Goal: Task Accomplishment & Management: Use online tool/utility

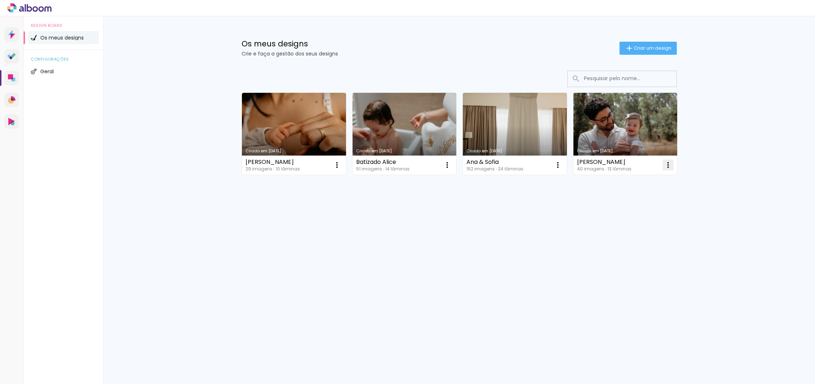
click at [669, 161] on iron-icon at bounding box center [668, 165] width 9 height 9
click at [618, 214] on paper-item "Excluir" at bounding box center [639, 213] width 71 height 15
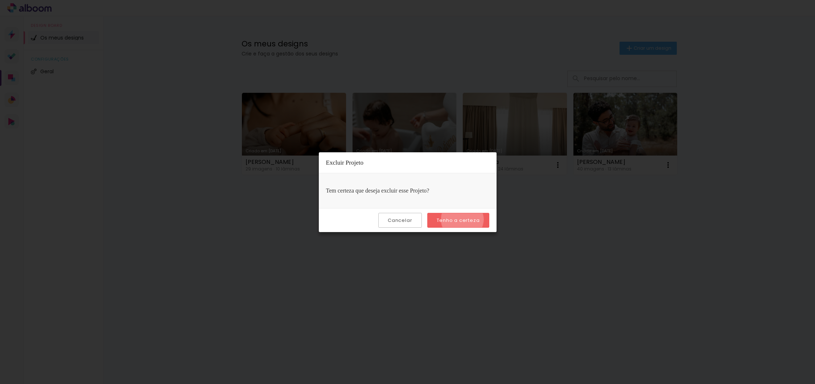
click at [0, 0] on slot "Tenho a certeza" at bounding box center [0, 0] width 0 height 0
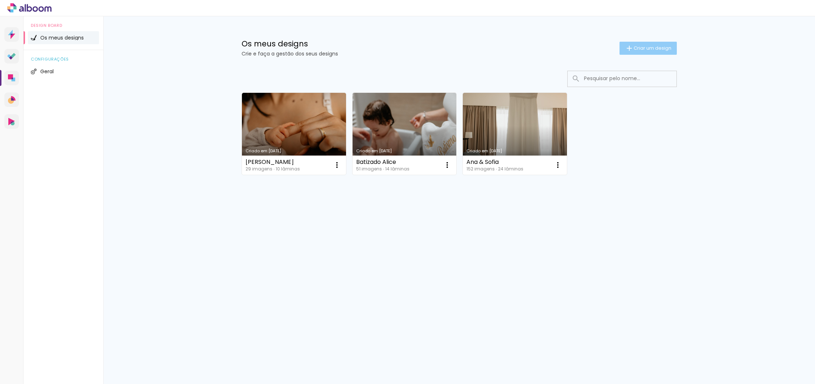
click at [643, 47] on span "Criar um design" at bounding box center [653, 48] width 38 height 5
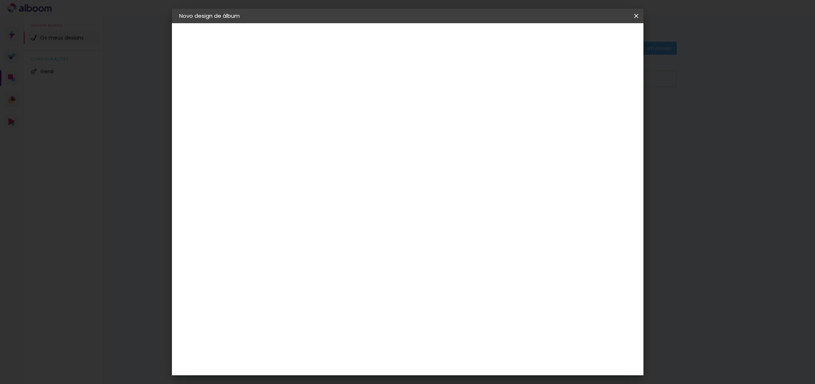
click at [298, 100] on input at bounding box center [298, 97] width 0 height 11
type input "Batizado Francisco"
type paper-input "Batizado Francisco"
click at [0, 0] on slot "Avançar" at bounding box center [0, 0] width 0 height 0
click at [341, 197] on paper-item "Floricolor" at bounding box center [308, 191] width 63 height 16
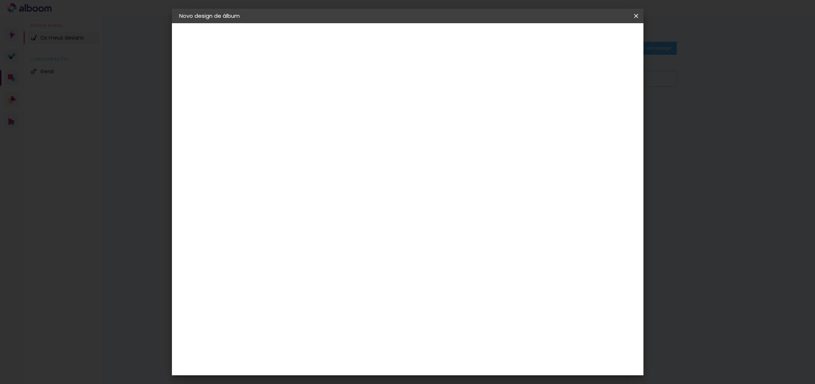
click at [0, 0] on slot "Avançar" at bounding box center [0, 0] width 0 height 0
click at [326, 121] on input "text" at bounding box center [312, 126] width 28 height 11
click at [0, 0] on slot "Duo collection" at bounding box center [0, 0] width 0 height 0
type input "Duo collection"
click at [374, 225] on span "20 × 20 cm" at bounding box center [360, 232] width 27 height 15
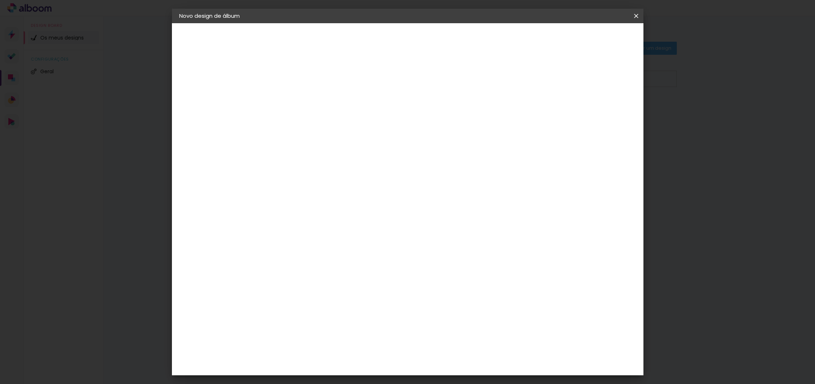
click at [0, 0] on slot "Avançar" at bounding box center [0, 0] width 0 height 0
click at [597, 39] on span "Iniciar design" at bounding box center [580, 38] width 33 height 5
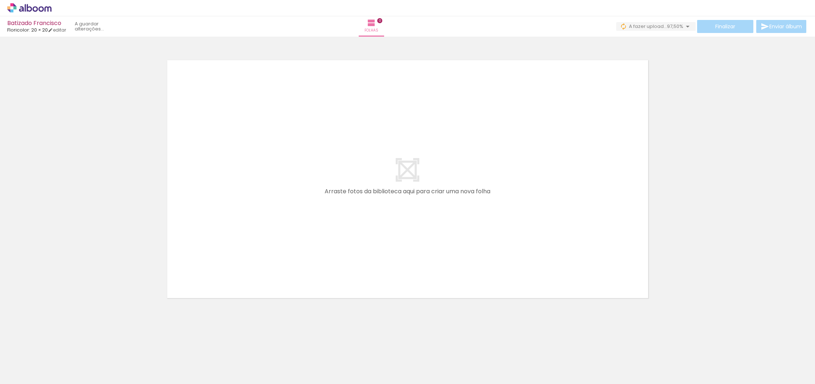
scroll to position [0, 1]
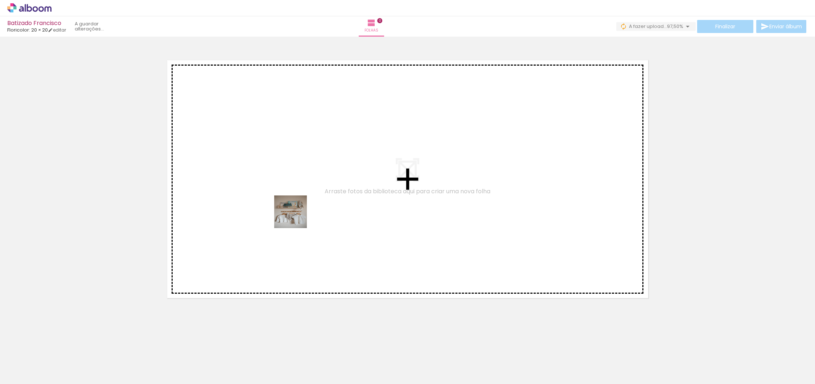
drag, startPoint x: 75, startPoint y: 365, endPoint x: 296, endPoint y: 217, distance: 266.0
click at [296, 217] on quentale-workspace at bounding box center [407, 192] width 815 height 384
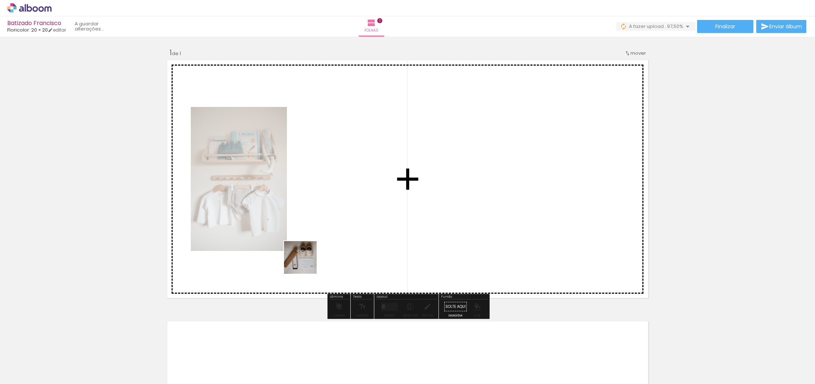
drag, startPoint x: 116, startPoint y: 369, endPoint x: 340, endPoint y: 240, distance: 258.8
click at [340, 240] on quentale-workspace at bounding box center [407, 192] width 815 height 384
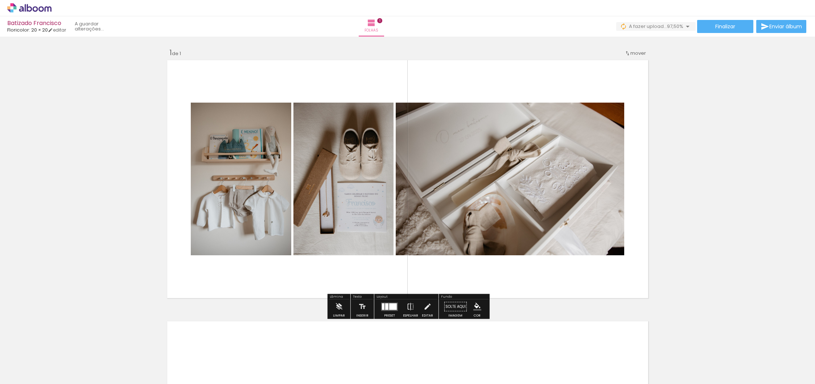
drag, startPoint x: 155, startPoint y: 367, endPoint x: 290, endPoint y: 283, distance: 158.3
click at [290, 283] on quentale-workspace at bounding box center [407, 192] width 815 height 384
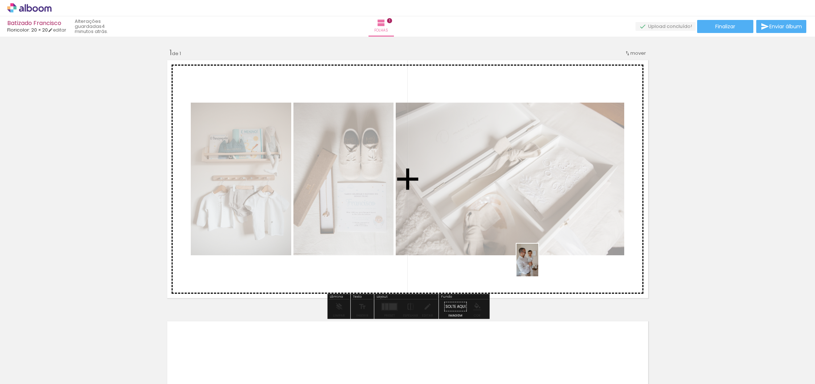
drag, startPoint x: 279, startPoint y: 362, endPoint x: 538, endPoint y: 266, distance: 276.8
click at [538, 266] on quentale-workspace at bounding box center [407, 192] width 815 height 384
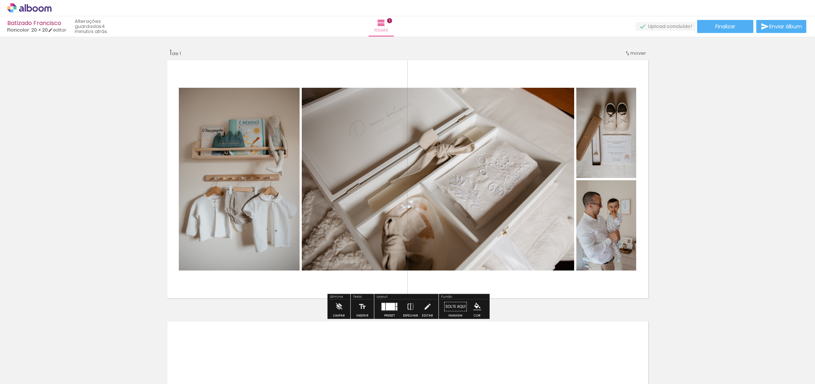
click at [390, 306] on div at bounding box center [390, 306] width 9 height 7
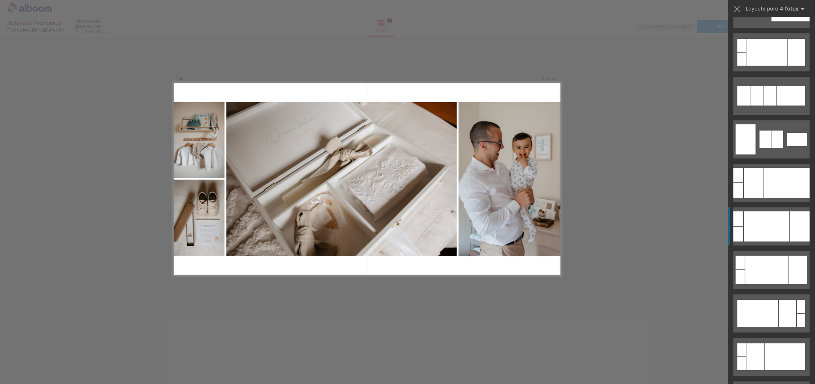
scroll to position [77, 0]
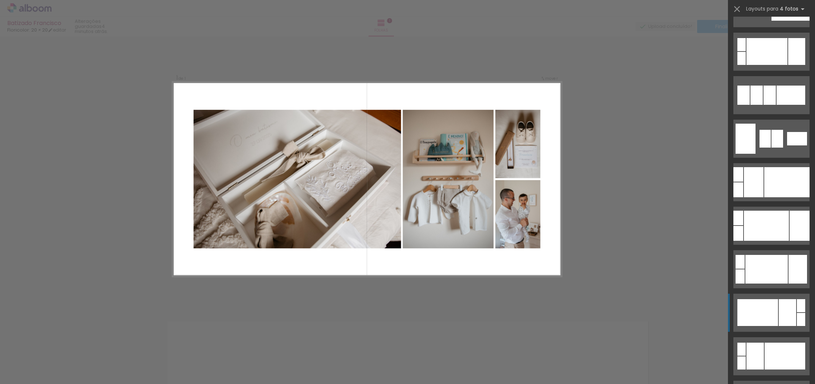
click at [782, 314] on div at bounding box center [787, 312] width 17 height 27
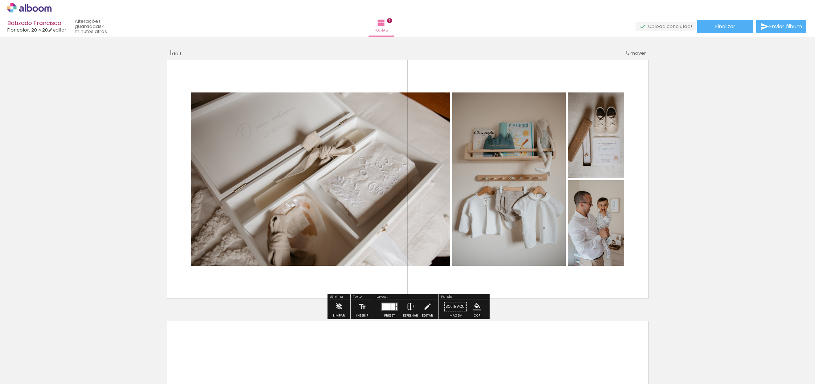
click at [415, 306] on paper-button "Espelhar" at bounding box center [410, 309] width 19 height 19
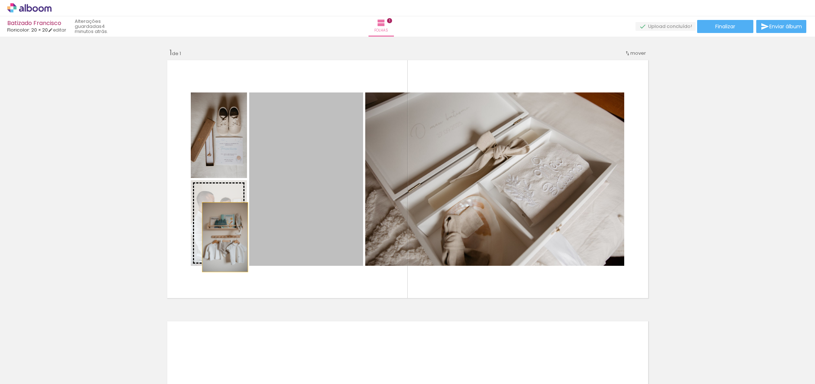
drag, startPoint x: 282, startPoint y: 218, endPoint x: 226, endPoint y: 237, distance: 58.2
click at [0, 0] on slot at bounding box center [0, 0] width 0 height 0
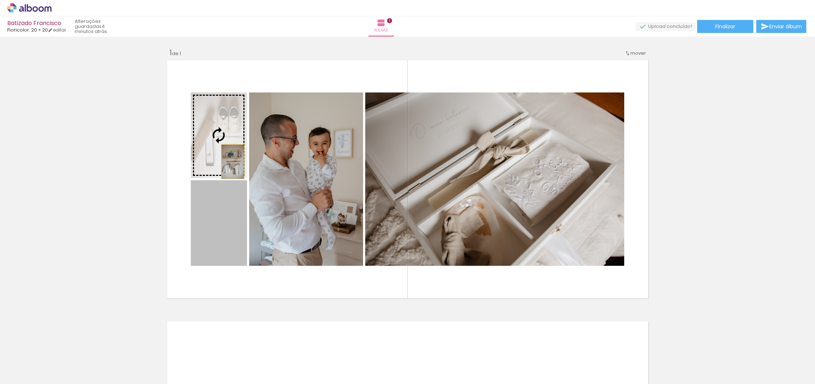
drag, startPoint x: 223, startPoint y: 234, endPoint x: 233, endPoint y: 162, distance: 73.2
click at [0, 0] on slot at bounding box center [0, 0] width 0 height 0
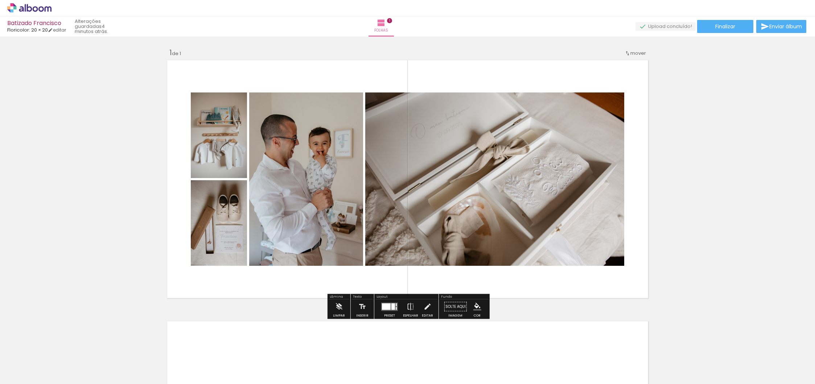
click at [385, 304] on div at bounding box center [386, 306] width 9 height 7
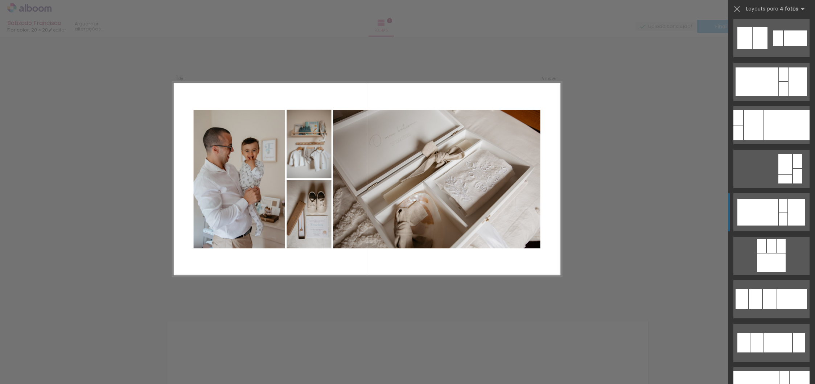
scroll to position [749, 0]
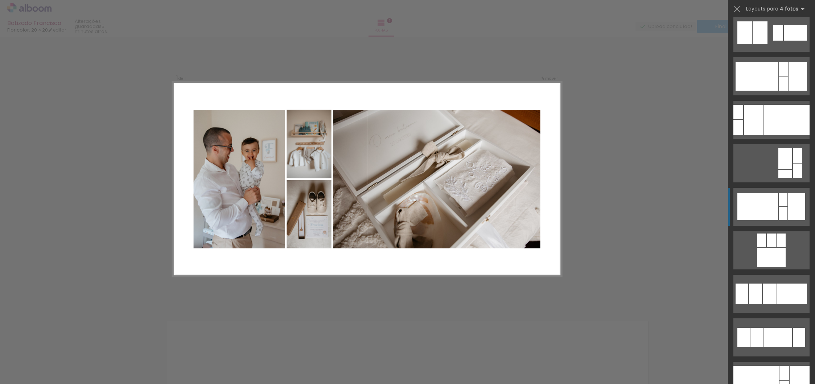
click at [783, 217] on div at bounding box center [783, 213] width 9 height 13
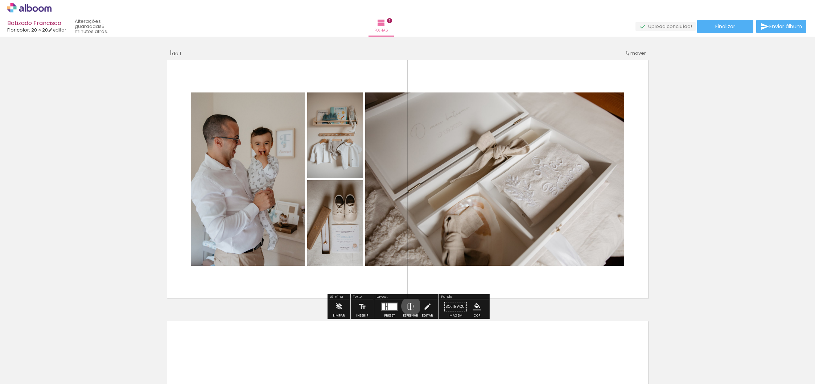
click at [410, 307] on iron-icon at bounding box center [411, 307] width 8 height 15
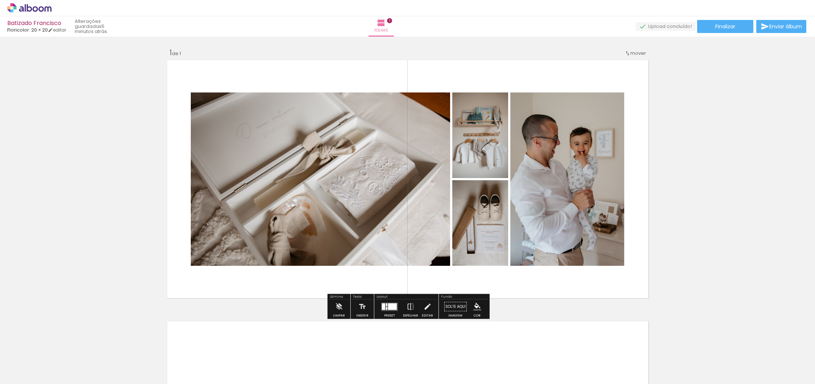
click at [382, 307] on div at bounding box center [383, 306] width 3 height 7
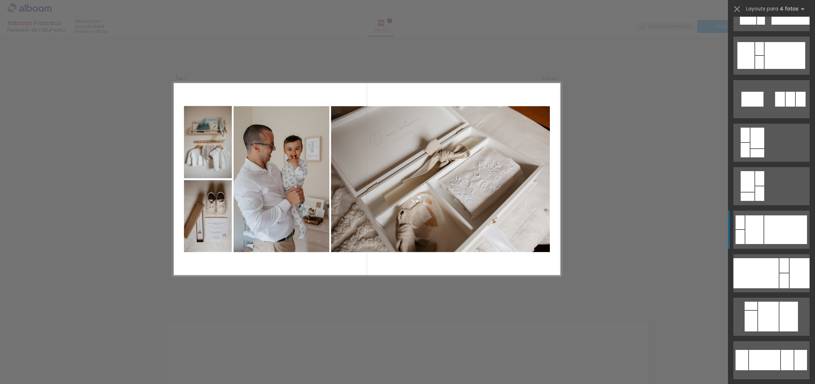
scroll to position [1161, 0]
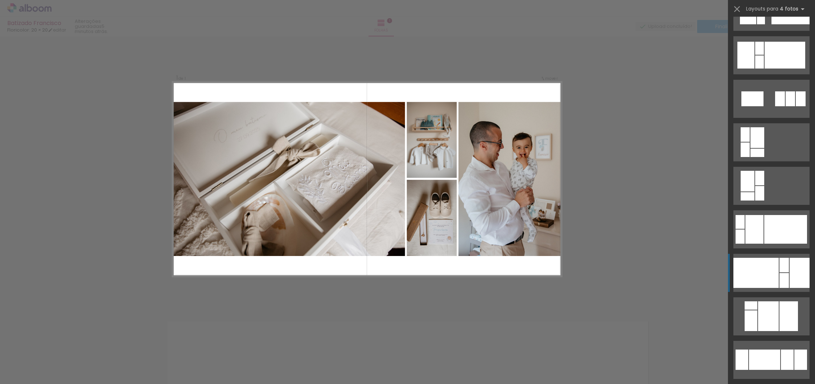
click at [776, 287] on div at bounding box center [756, 273] width 45 height 30
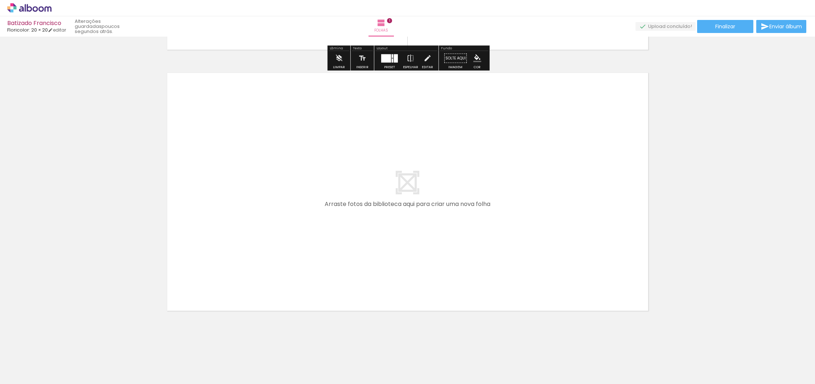
scroll to position [249, 0]
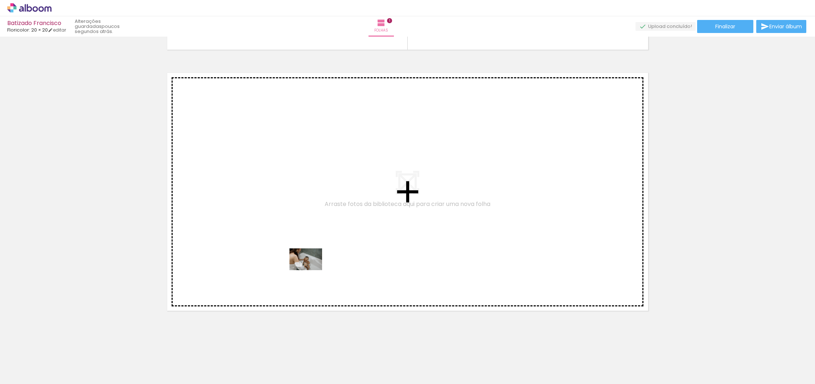
drag, startPoint x: 317, startPoint y: 366, endPoint x: 311, endPoint y: 270, distance: 96.0
click at [311, 270] on quentale-workspace at bounding box center [407, 192] width 815 height 384
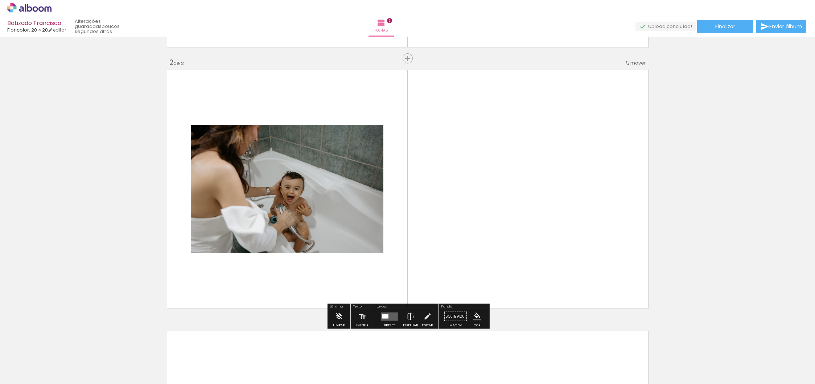
scroll to position [253, 0]
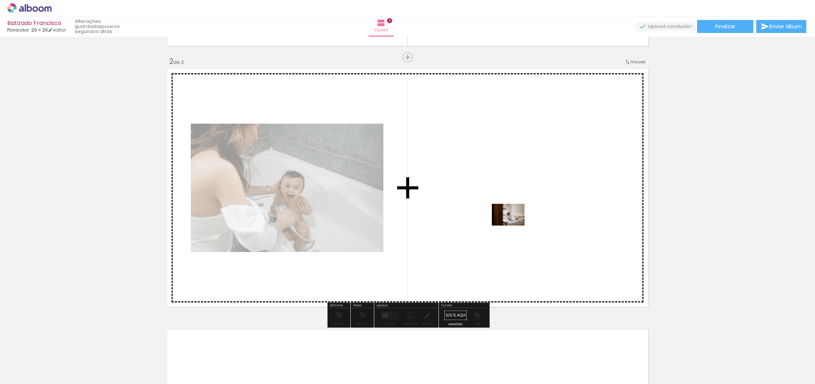
drag, startPoint x: 360, startPoint y: 365, endPoint x: 515, endPoint y: 225, distance: 208.3
click at [515, 225] on quentale-workspace at bounding box center [407, 192] width 815 height 384
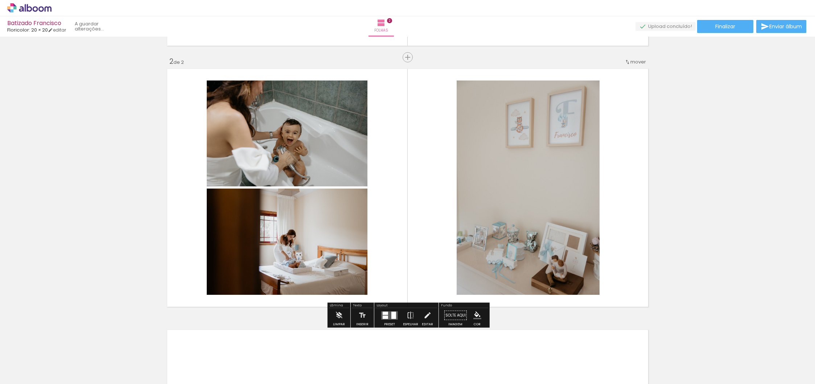
drag, startPoint x: 244, startPoint y: 365, endPoint x: 358, endPoint y: 242, distance: 167.1
click at [358, 242] on quentale-workspace at bounding box center [407, 192] width 815 height 384
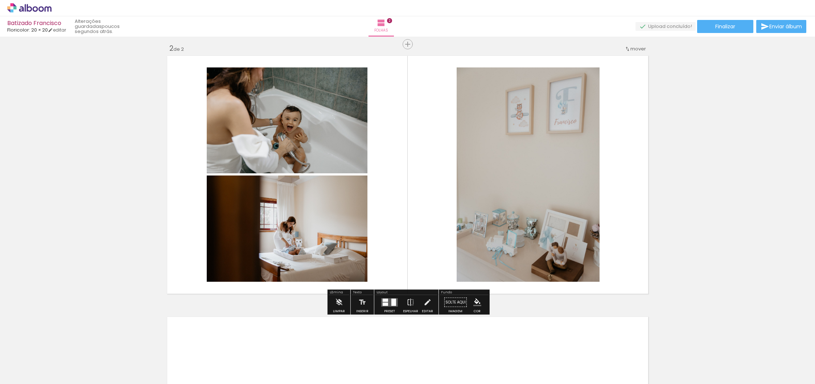
scroll to position [268, 0]
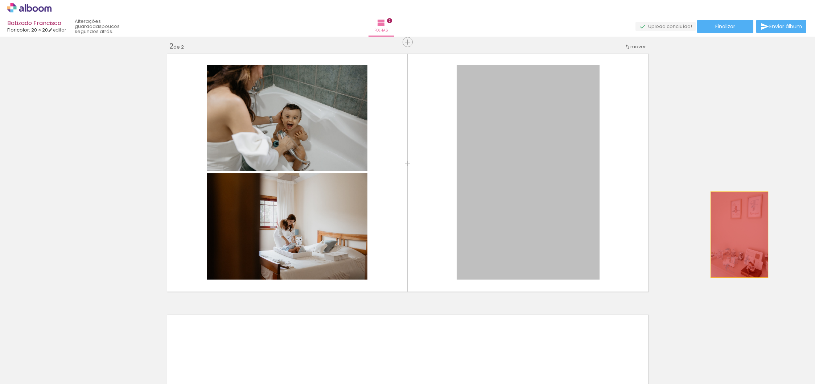
drag, startPoint x: 615, startPoint y: 213, endPoint x: 742, endPoint y: 235, distance: 128.9
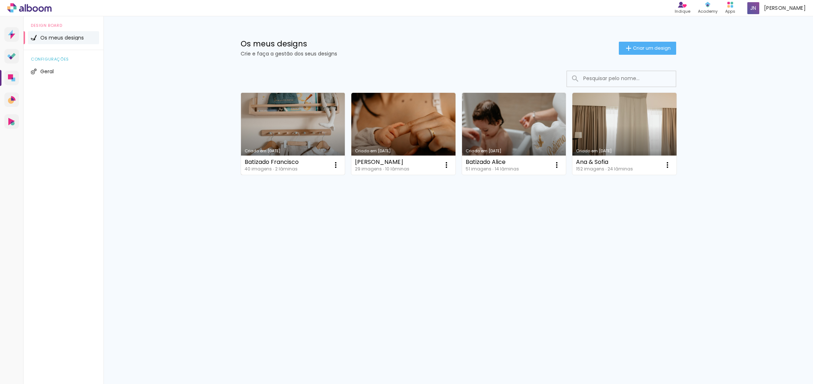
click at [326, 130] on link "Criado em [DATE]" at bounding box center [293, 134] width 104 height 82
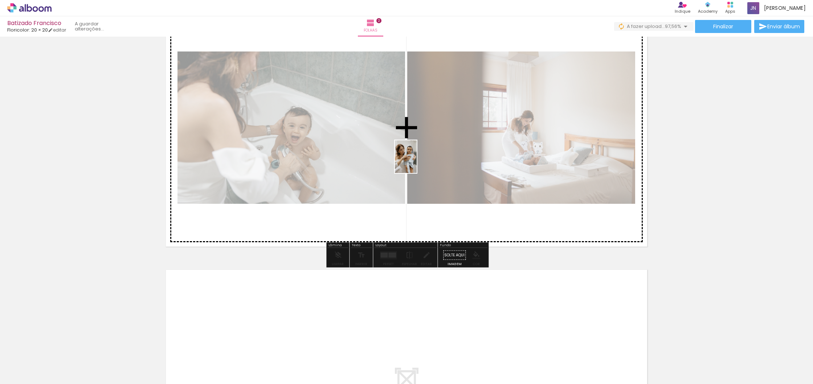
drag, startPoint x: 796, startPoint y: 362, endPoint x: 417, endPoint y: 162, distance: 429.5
click at [417, 162] on quentale-workspace at bounding box center [406, 192] width 813 height 384
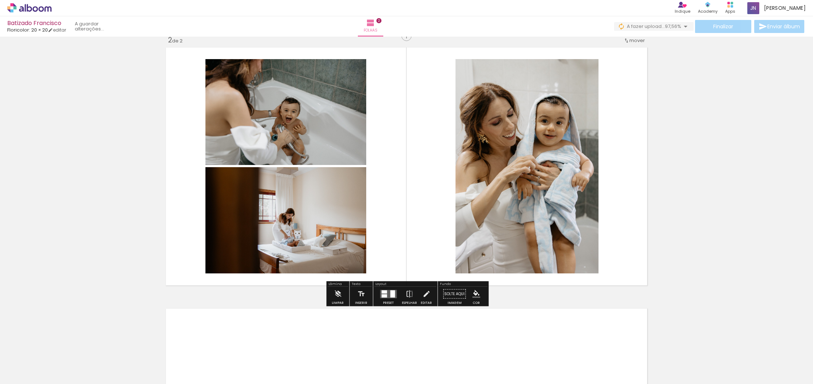
scroll to position [269, 0]
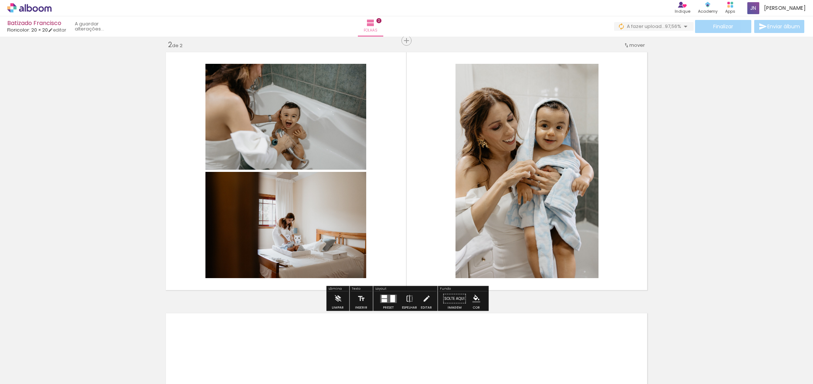
click at [389, 303] on div at bounding box center [388, 299] width 20 height 15
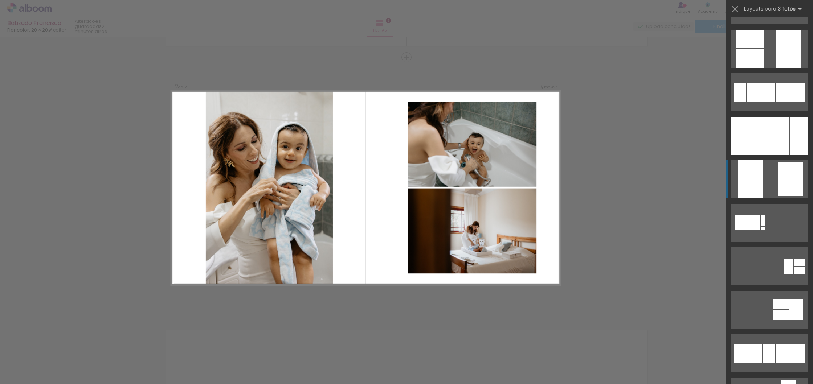
scroll to position [254, 0]
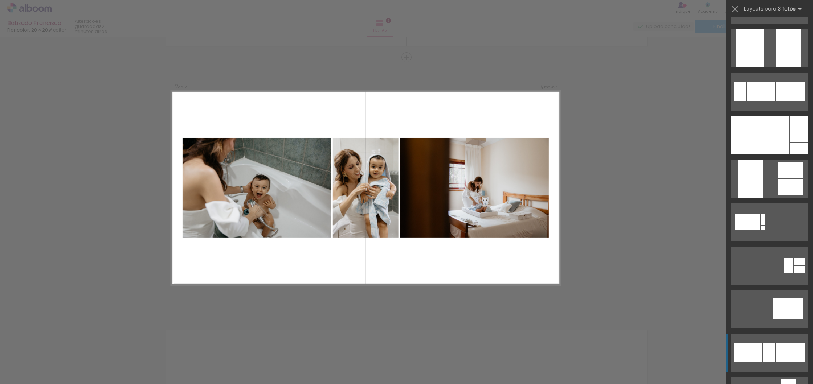
click at [775, 345] on quentale-layouter at bounding box center [769, 353] width 76 height 38
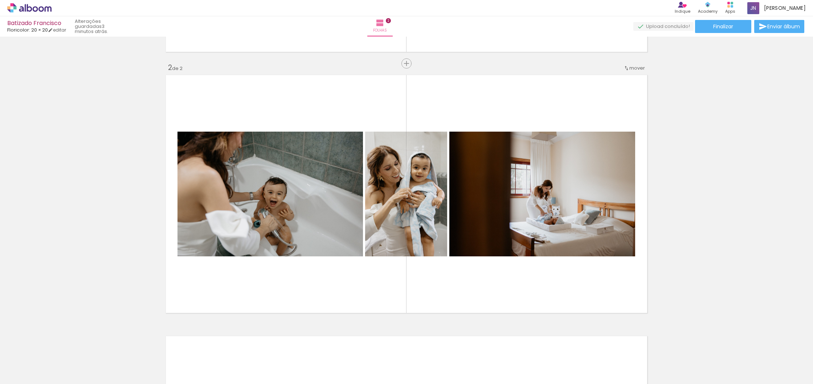
scroll to position [247, 0]
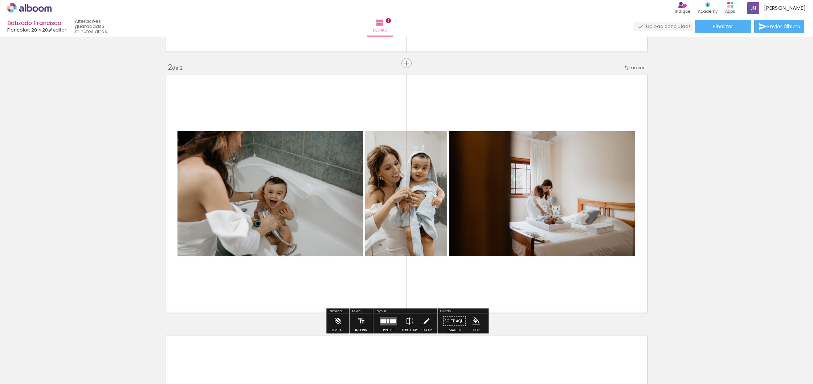
click at [384, 323] on div at bounding box center [383, 321] width 6 height 4
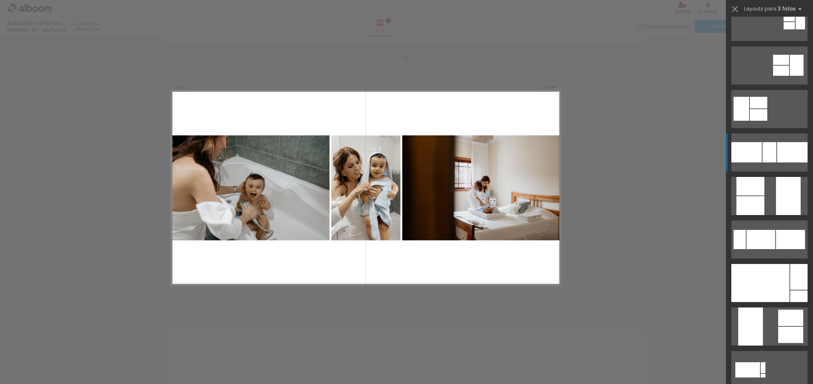
scroll to position [105, 0]
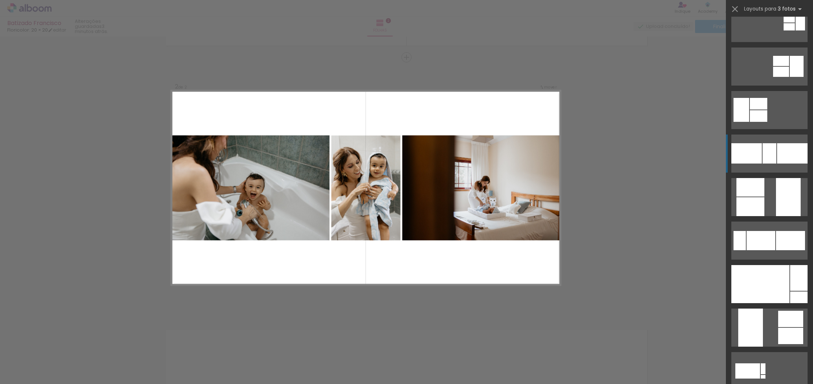
click at [779, 150] on div at bounding box center [792, 153] width 30 height 20
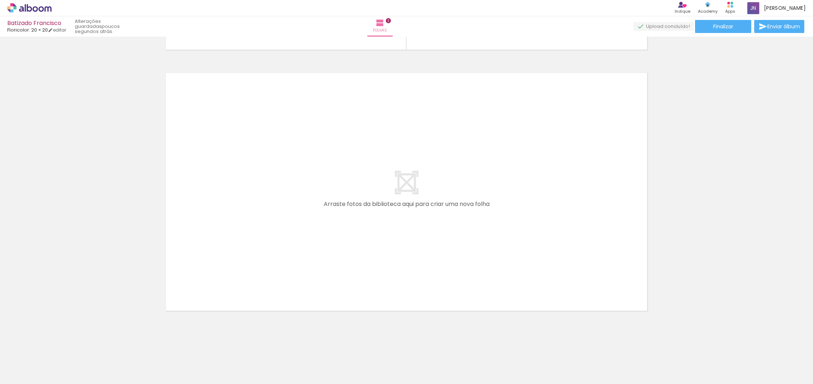
scroll to position [0, 0]
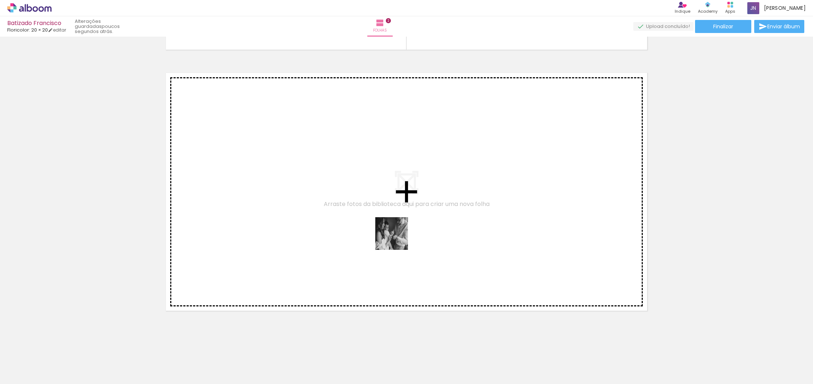
click at [397, 239] on quentale-workspace at bounding box center [406, 192] width 813 height 384
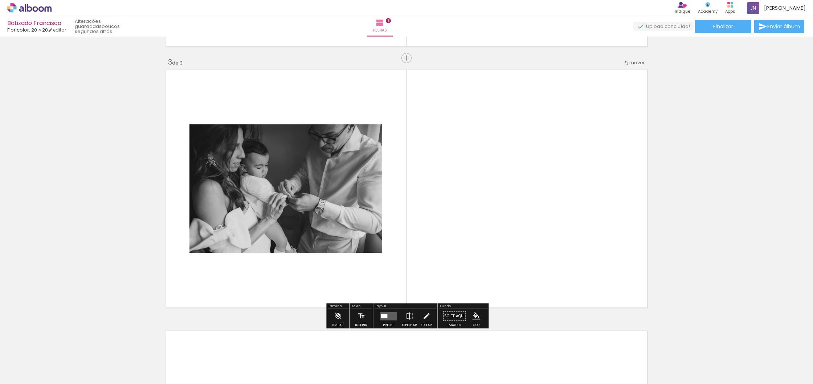
scroll to position [514, 0]
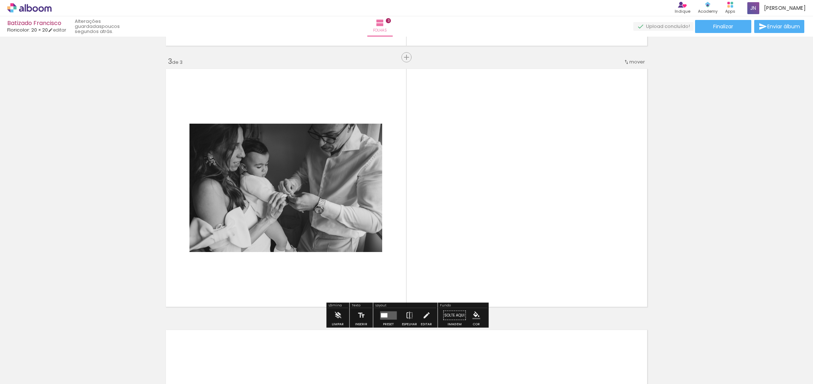
click at [390, 312] on quentale-layouter at bounding box center [388, 315] width 17 height 8
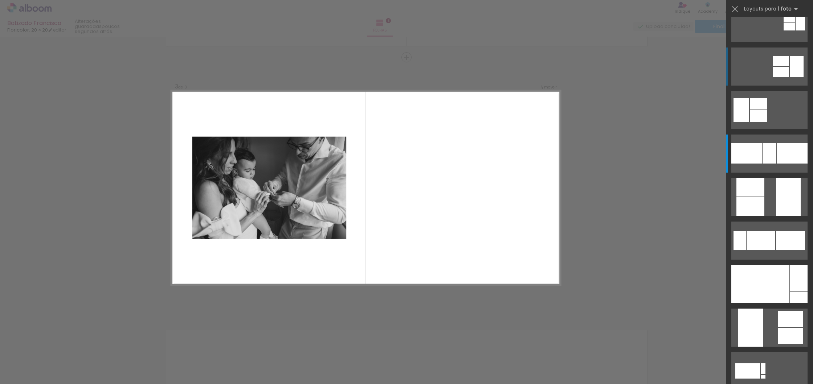
scroll to position [0, 0]
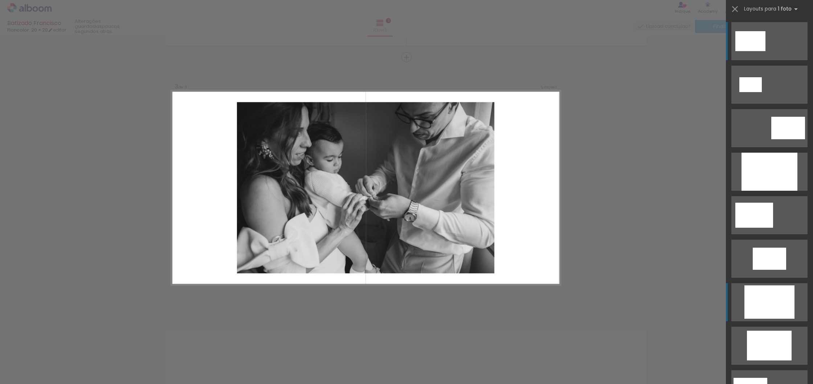
click at [779, 304] on div at bounding box center [769, 302] width 50 height 33
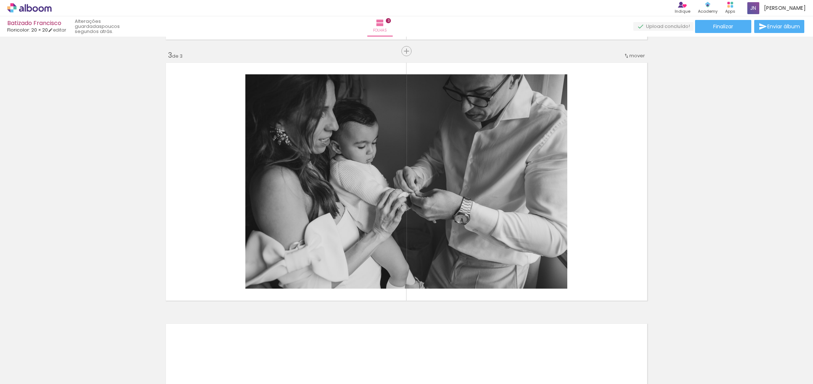
scroll to position [515, 0]
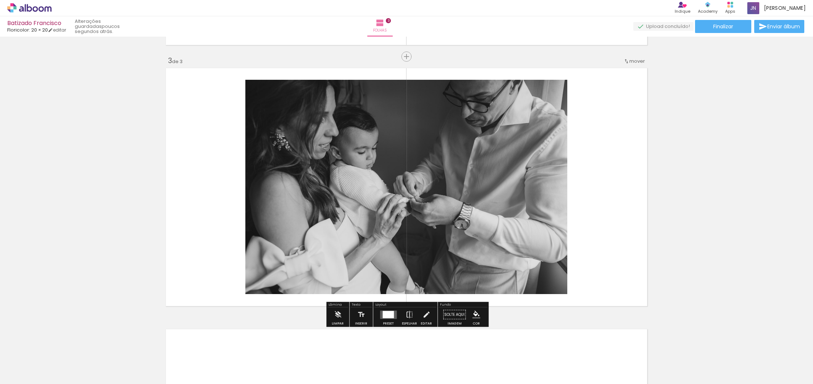
click at [389, 314] on div at bounding box center [387, 314] width 11 height 7
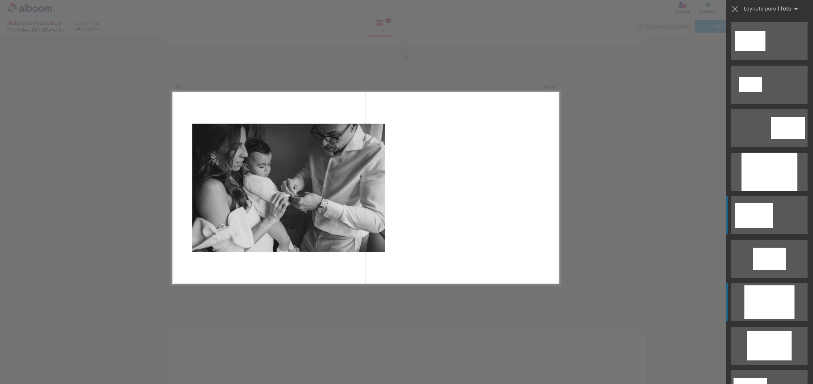
scroll to position [0, 0]
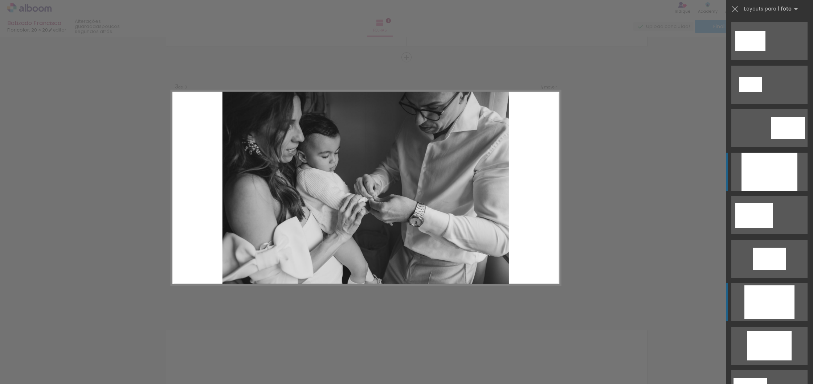
click at [777, 168] on div at bounding box center [769, 172] width 56 height 38
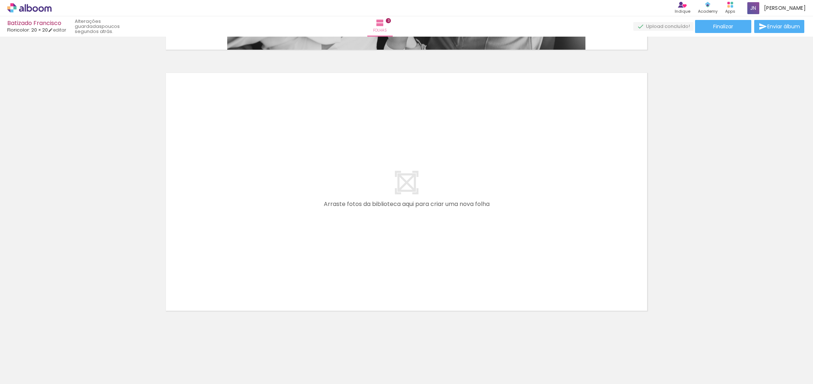
scroll to position [0, 202]
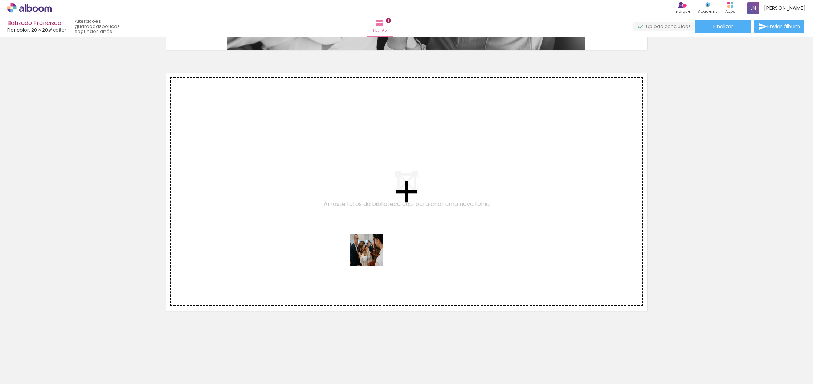
drag, startPoint x: 365, startPoint y: 368, endPoint x: 372, endPoint y: 255, distance: 112.7
click at [372, 255] on quentale-workspace at bounding box center [406, 192] width 813 height 384
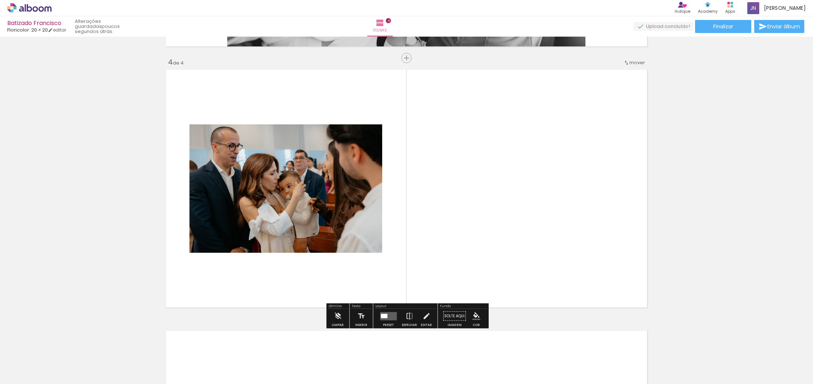
scroll to position [775, 0]
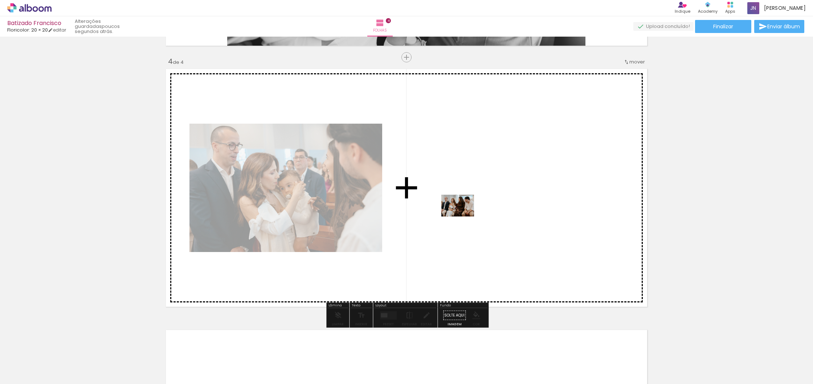
drag, startPoint x: 441, startPoint y: 367, endPoint x: 463, endPoint y: 217, distance: 151.8
click at [463, 217] on quentale-workspace at bounding box center [406, 192] width 813 height 384
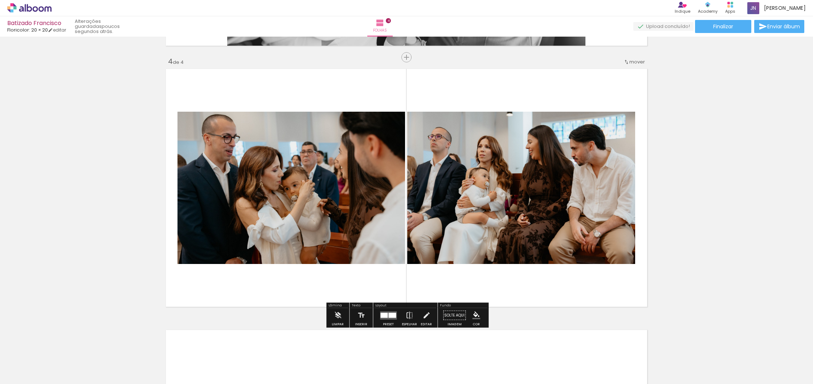
scroll to position [0, 202]
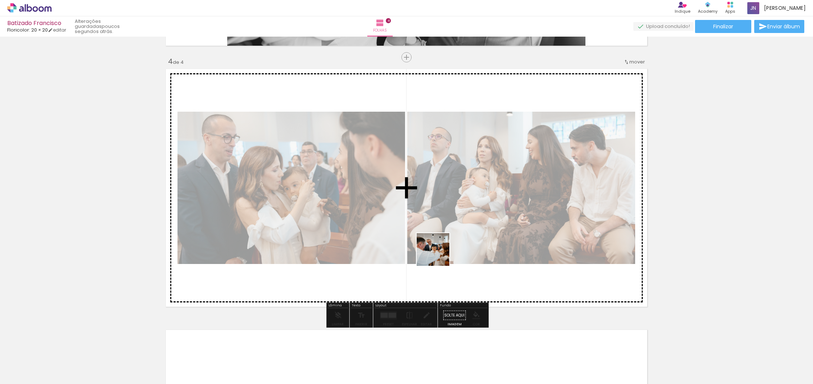
drag, startPoint x: 481, startPoint y: 370, endPoint x: 438, endPoint y: 249, distance: 128.1
click at [438, 249] on quentale-workspace at bounding box center [406, 192] width 813 height 384
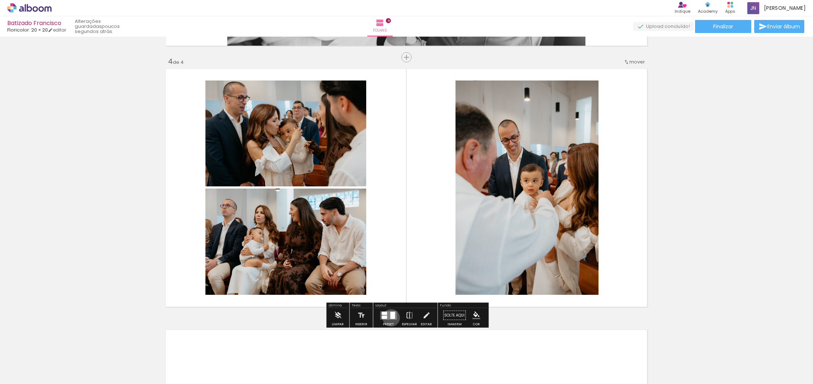
click at [390, 318] on div at bounding box center [392, 315] width 5 height 7
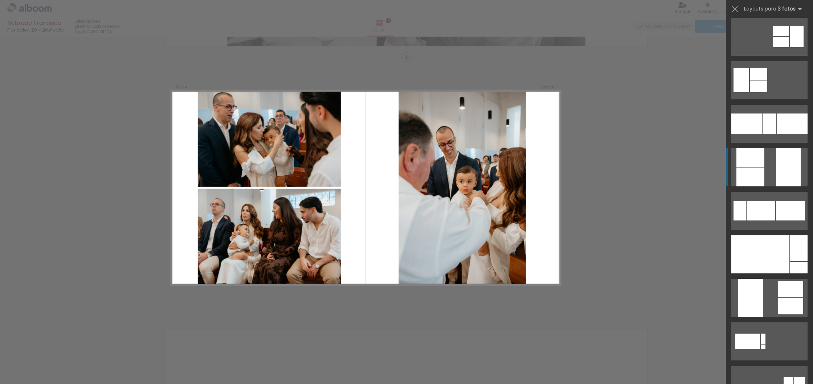
scroll to position [148, 0]
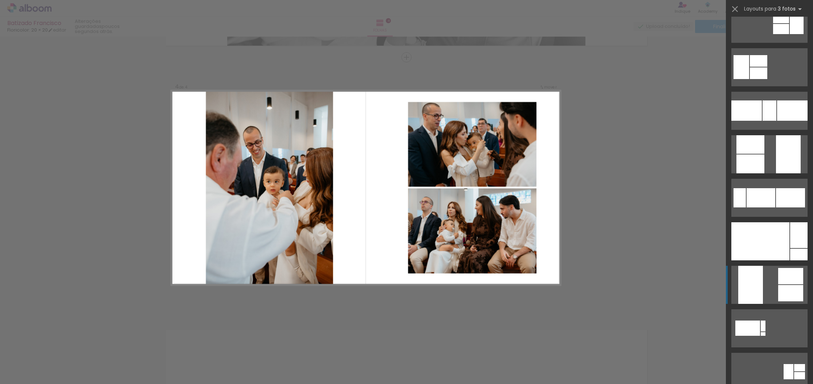
click at [774, 289] on quentale-layouter at bounding box center [769, 285] width 76 height 38
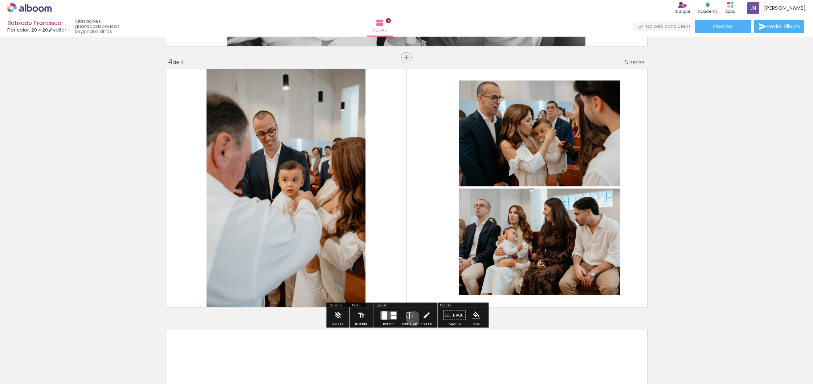
click at [412, 319] on paper-button "Espelhar" at bounding box center [409, 317] width 19 height 19
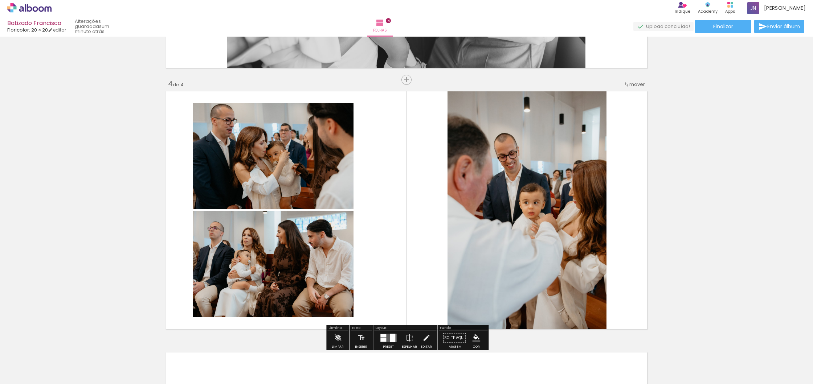
scroll to position [749, 0]
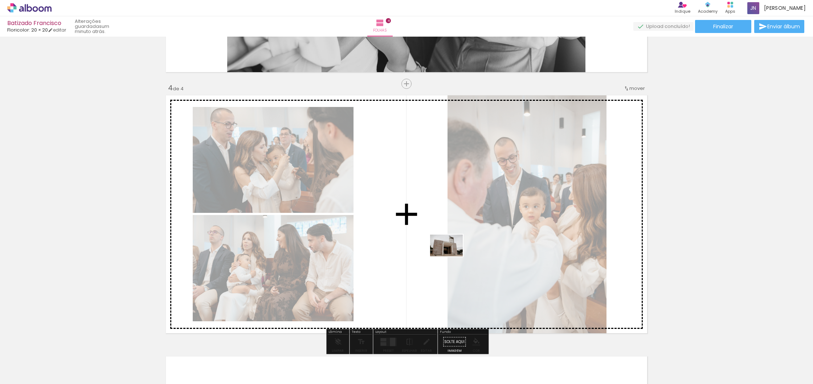
drag, startPoint x: 632, startPoint y: 361, endPoint x: 452, endPoint y: 257, distance: 208.2
click at [452, 257] on quentale-workspace at bounding box center [406, 192] width 813 height 384
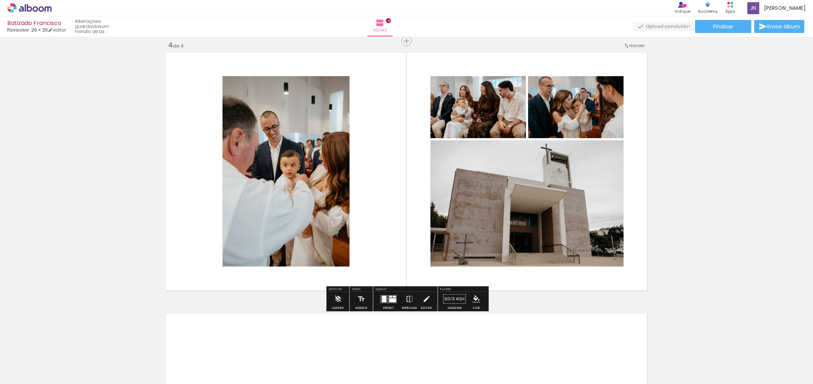
scroll to position [792, 0]
click at [409, 298] on iron-icon at bounding box center [409, 299] width 8 height 15
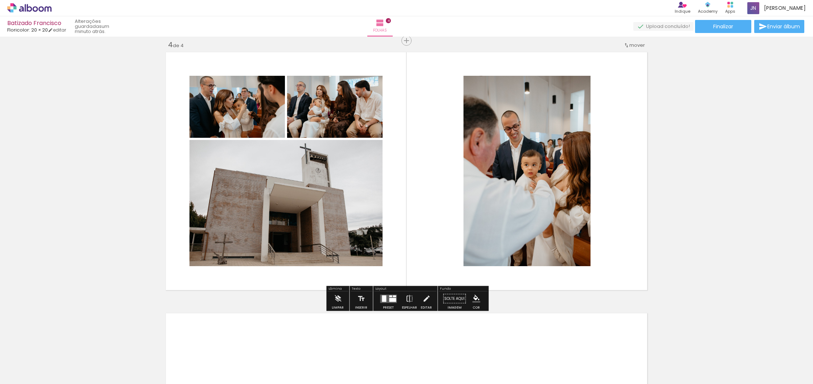
click at [386, 303] on quentale-layouter at bounding box center [388, 299] width 17 height 8
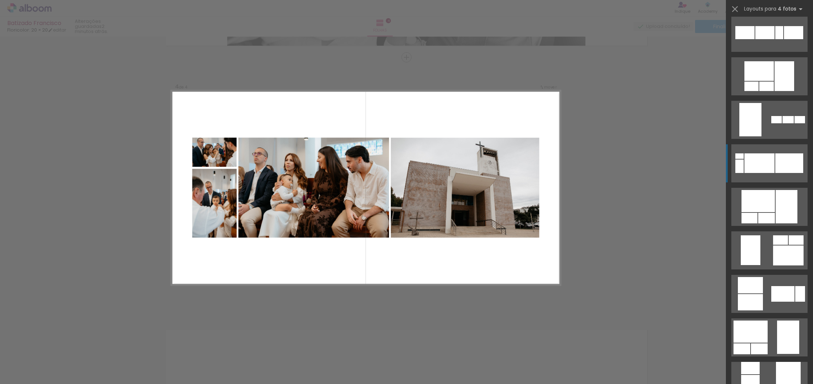
scroll to position [1187, 0]
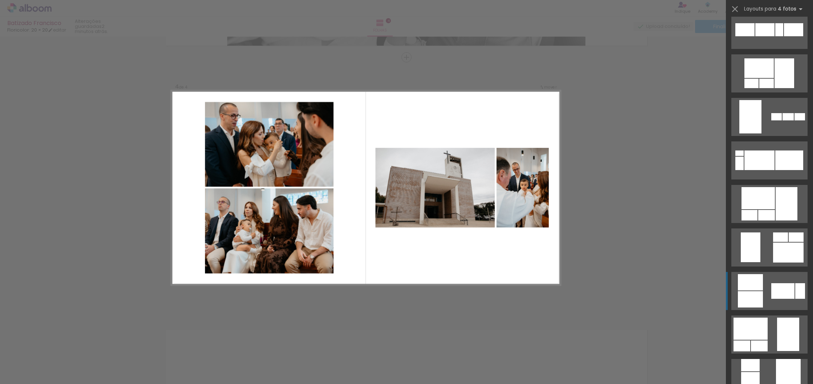
click at [777, 299] on div at bounding box center [782, 291] width 23 height 16
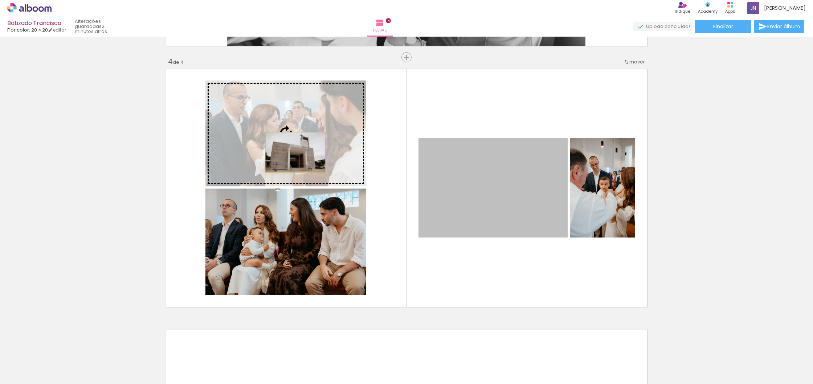
drag, startPoint x: 487, startPoint y: 195, endPoint x: 295, endPoint y: 152, distance: 195.9
click at [0, 0] on slot at bounding box center [0, 0] width 0 height 0
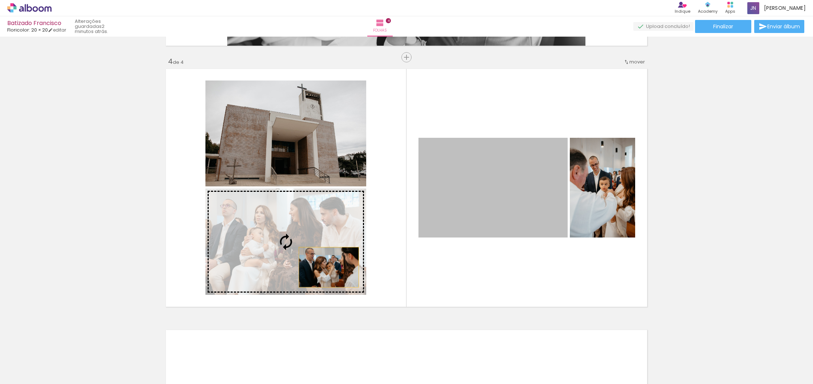
drag, startPoint x: 505, startPoint y: 217, endPoint x: 329, endPoint y: 267, distance: 183.5
click at [0, 0] on slot at bounding box center [0, 0] width 0 height 0
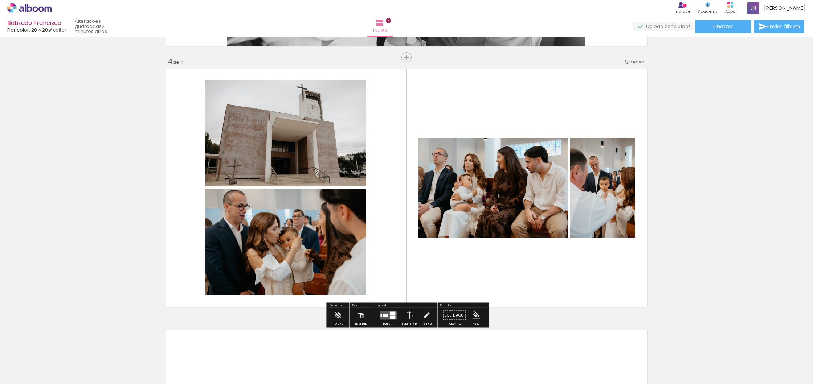
click at [384, 316] on div at bounding box center [384, 315] width 5 height 3
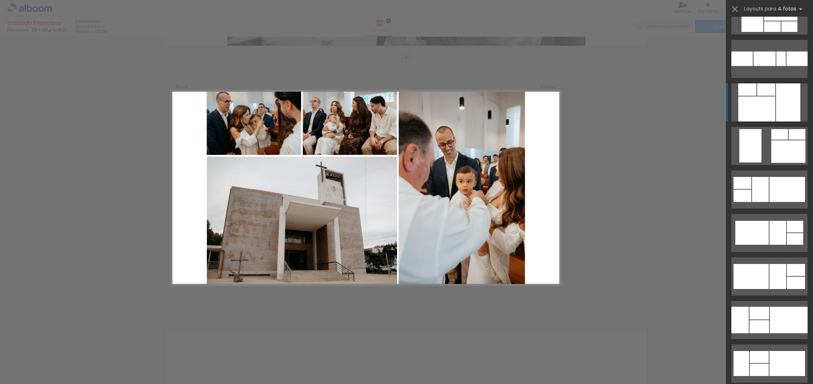
scroll to position [1638, 0]
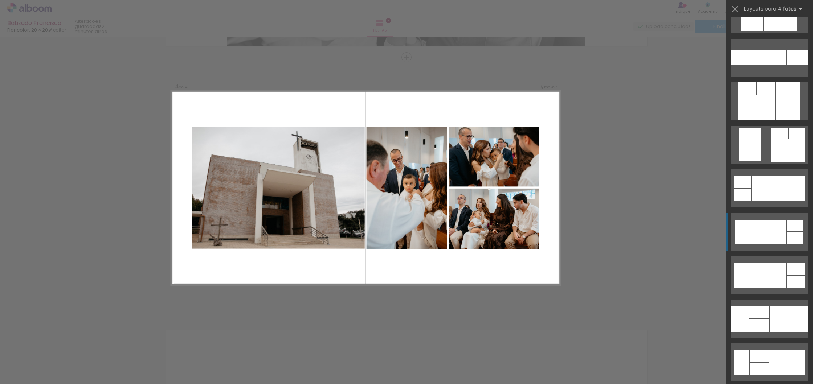
click at [778, 235] on div at bounding box center [777, 232] width 17 height 24
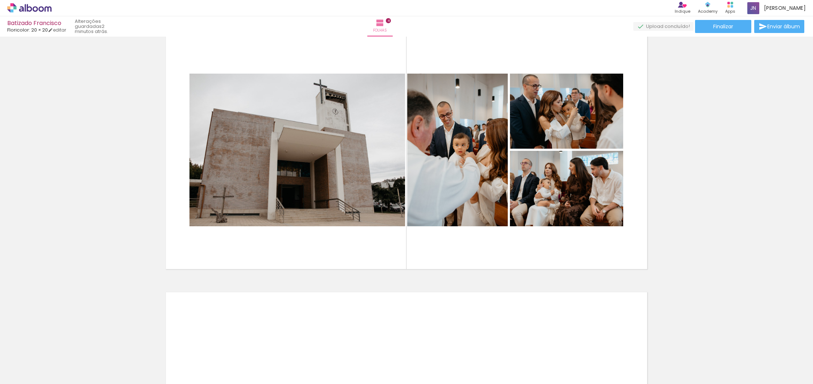
scroll to position [813, 0]
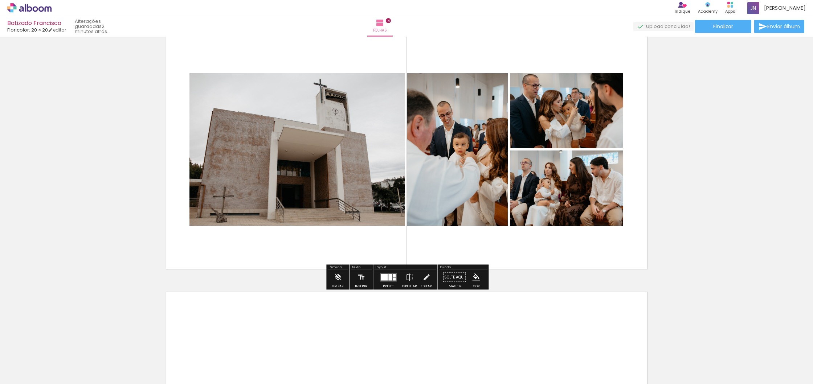
click at [385, 276] on div at bounding box center [384, 277] width 7 height 7
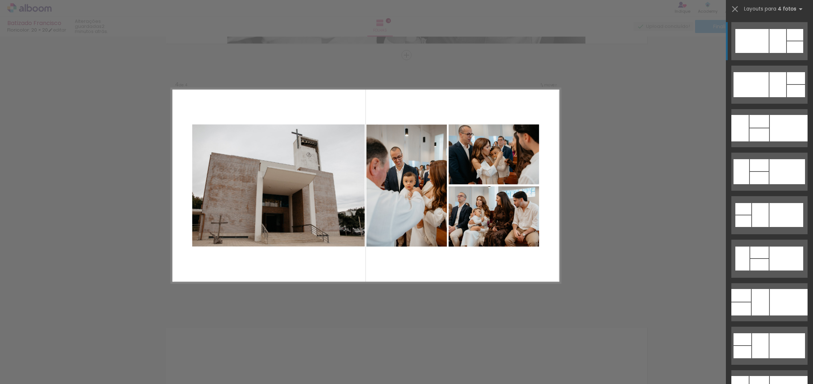
scroll to position [775, 0]
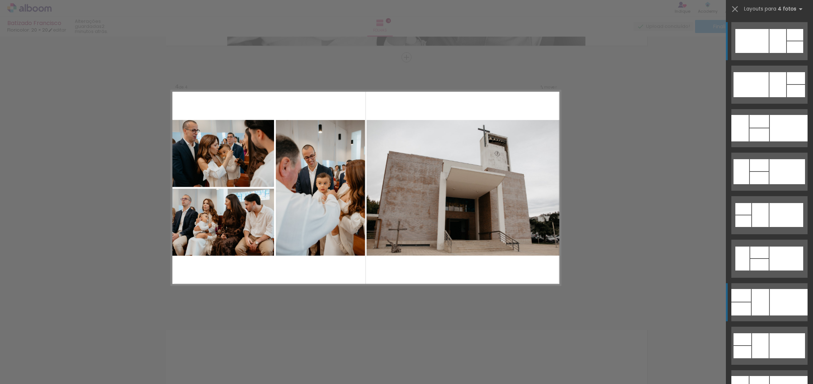
click at [770, 307] on div at bounding box center [789, 302] width 38 height 26
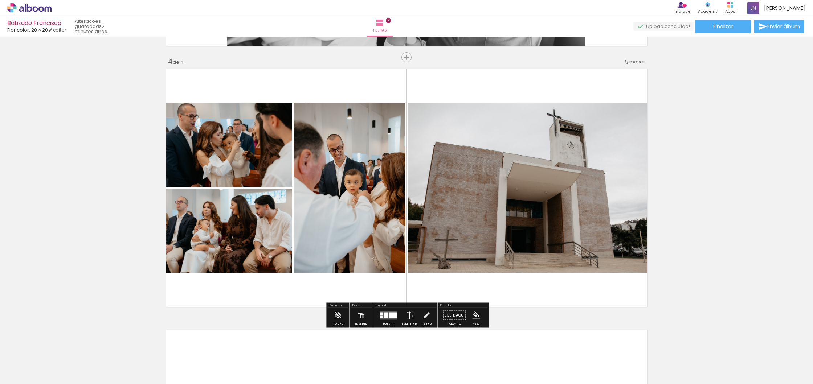
click at [408, 316] on iron-icon at bounding box center [409, 315] width 8 height 15
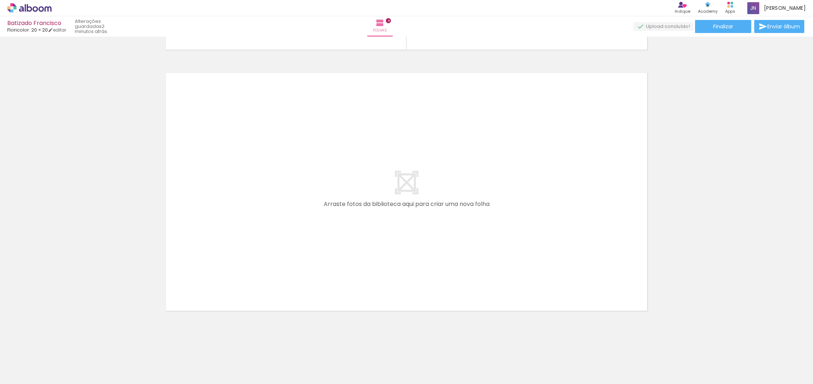
scroll to position [1032, 0]
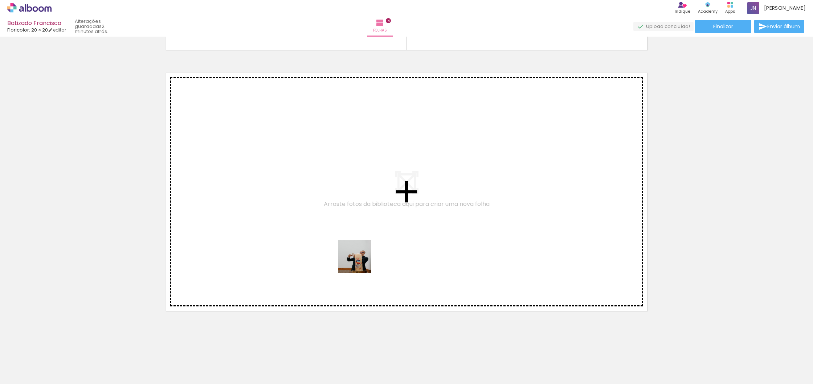
drag, startPoint x: 307, startPoint y: 368, endPoint x: 360, endPoint y: 262, distance: 118.3
click at [360, 262] on quentale-workspace at bounding box center [406, 192] width 813 height 384
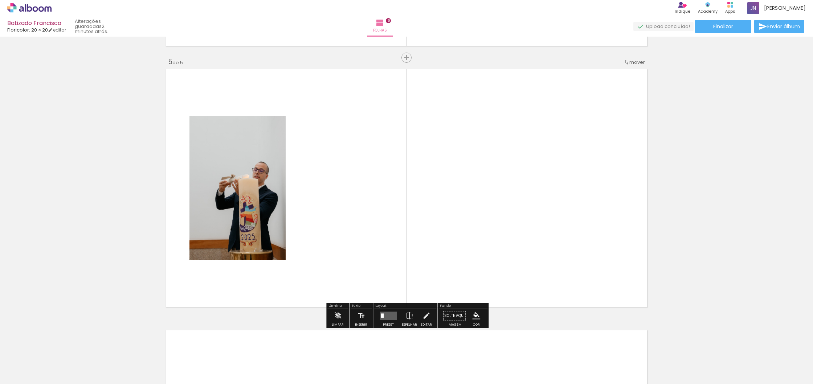
scroll to position [1036, 0]
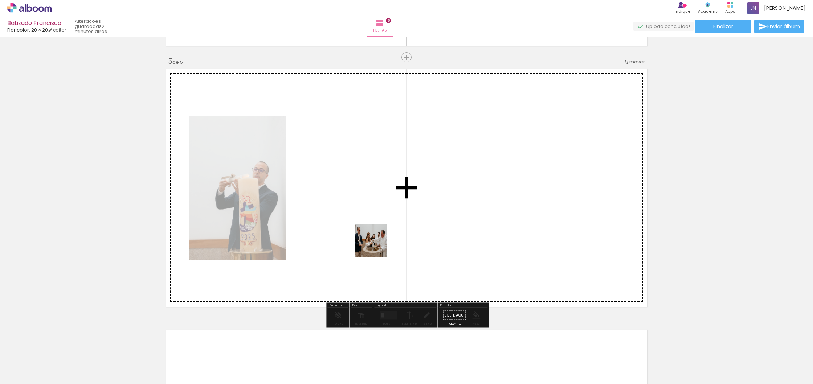
drag, startPoint x: 354, startPoint y: 367, endPoint x: 377, endPoint y: 245, distance: 123.7
click at [377, 245] on quentale-workspace at bounding box center [406, 192] width 813 height 384
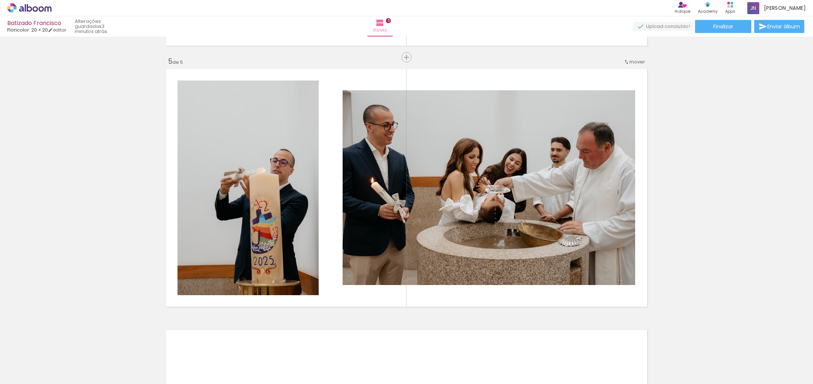
scroll to position [0, 415]
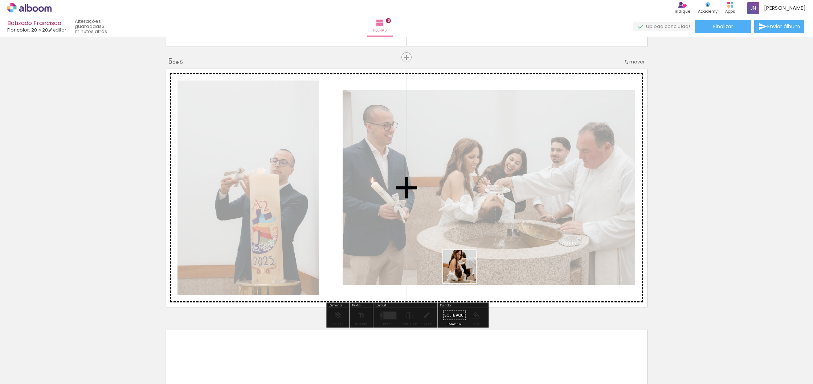
drag, startPoint x: 399, startPoint y: 368, endPoint x: 500, endPoint y: 230, distance: 170.8
click at [500, 230] on quentale-workspace at bounding box center [406, 192] width 813 height 384
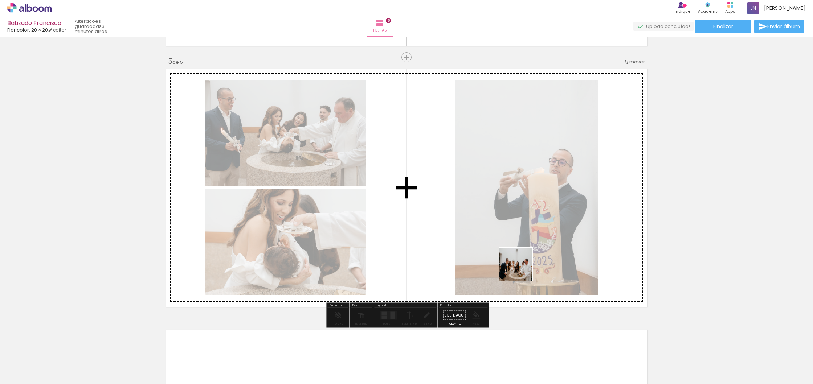
drag, startPoint x: 448, startPoint y: 356, endPoint x: 527, endPoint y: 263, distance: 122.6
click at [527, 263] on quentale-workspace at bounding box center [406, 192] width 813 height 384
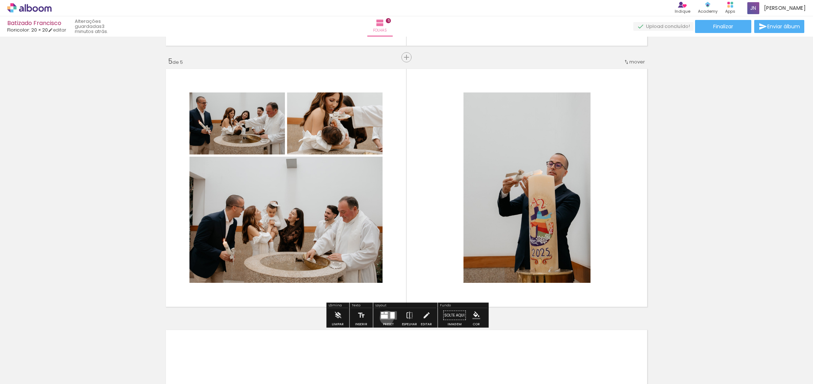
click at [385, 318] on div at bounding box center [384, 317] width 7 height 4
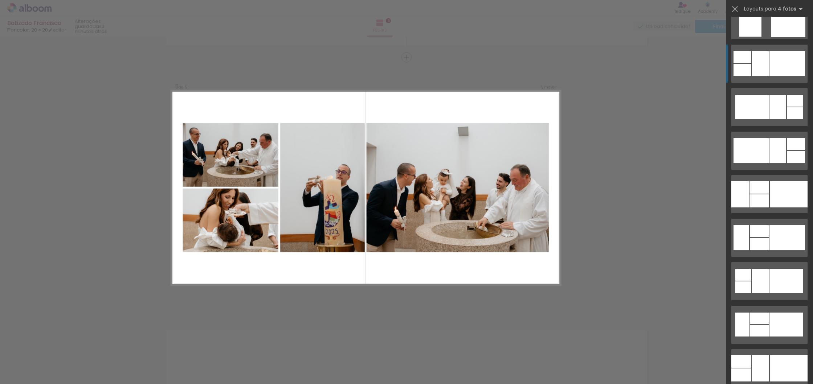
scroll to position [1771, 0]
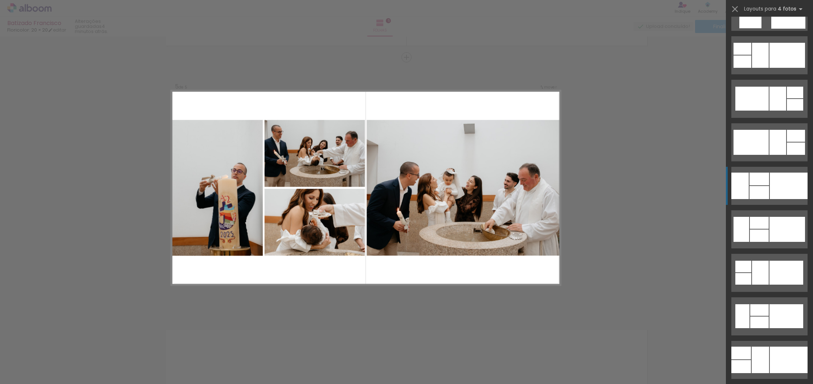
click at [771, 187] on div at bounding box center [789, 186] width 38 height 26
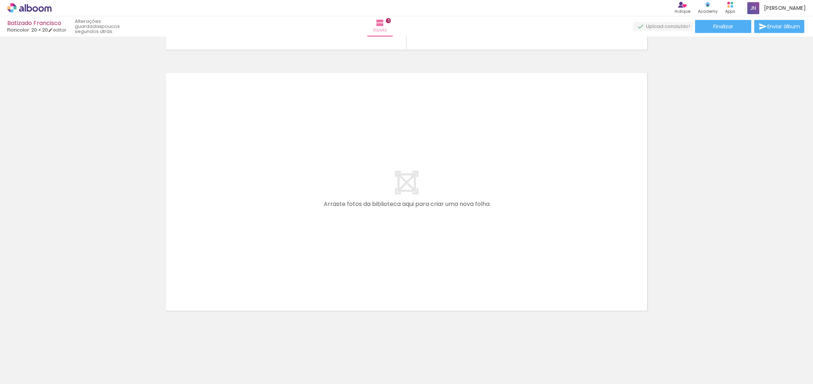
scroll to position [0, 499]
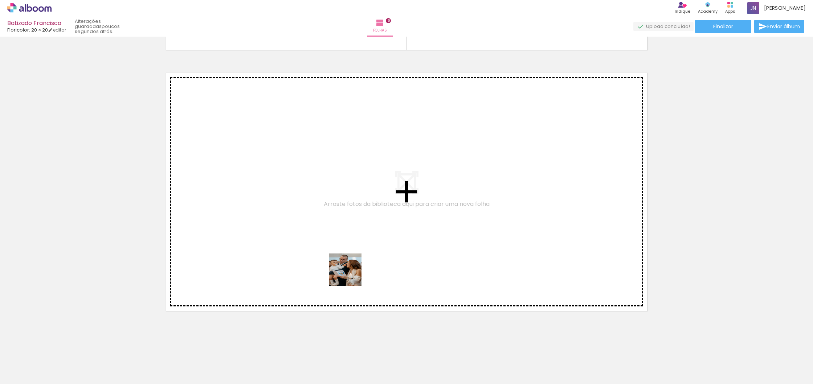
drag, startPoint x: 392, startPoint y: 358, endPoint x: 347, endPoint y: 257, distance: 110.5
click at [347, 257] on quentale-workspace at bounding box center [406, 192] width 813 height 384
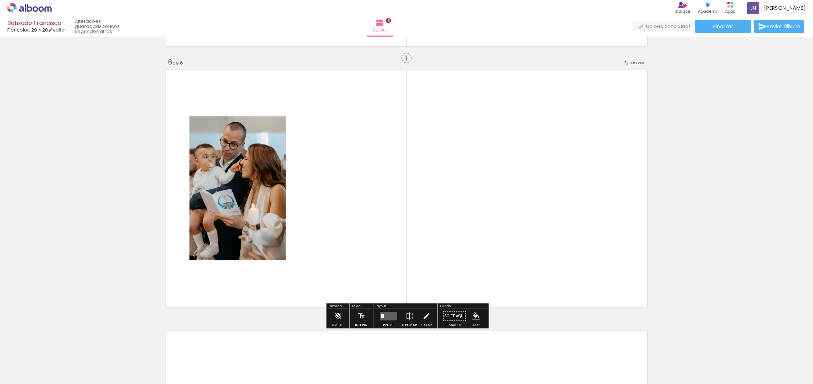
scroll to position [1298, 0]
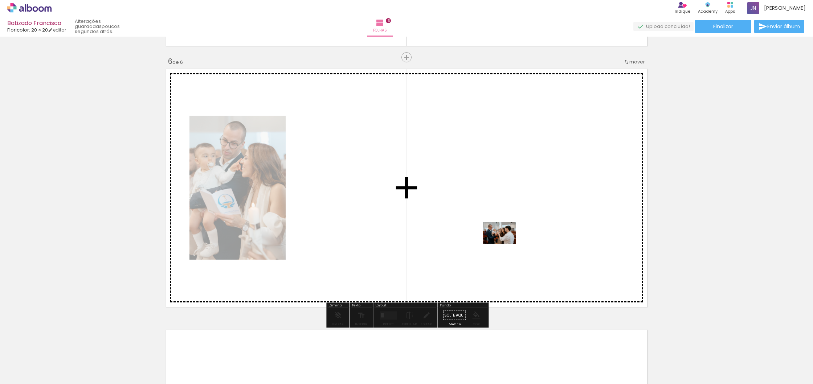
drag, startPoint x: 435, startPoint y: 358, endPoint x: 505, endPoint y: 244, distance: 134.0
click at [505, 244] on quentale-workspace at bounding box center [406, 192] width 813 height 384
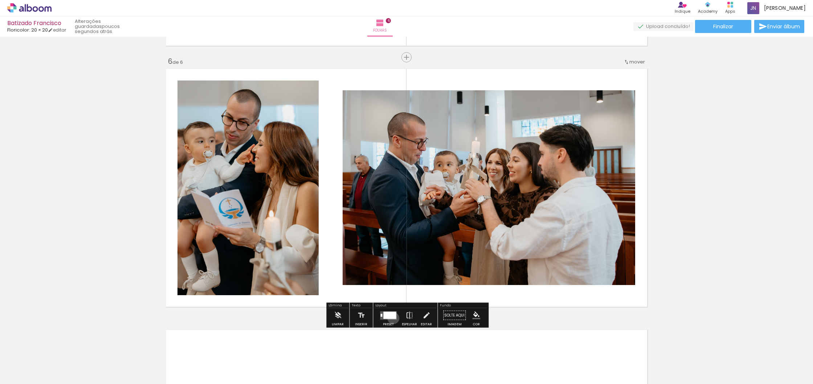
click at [392, 318] on div at bounding box center [389, 315] width 13 height 7
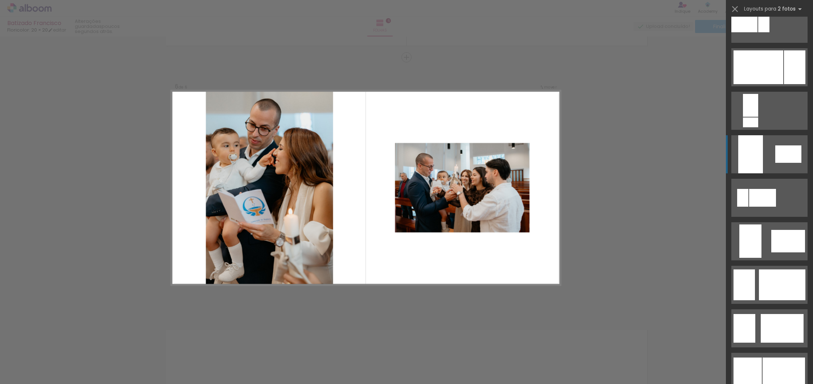
scroll to position [352, 0]
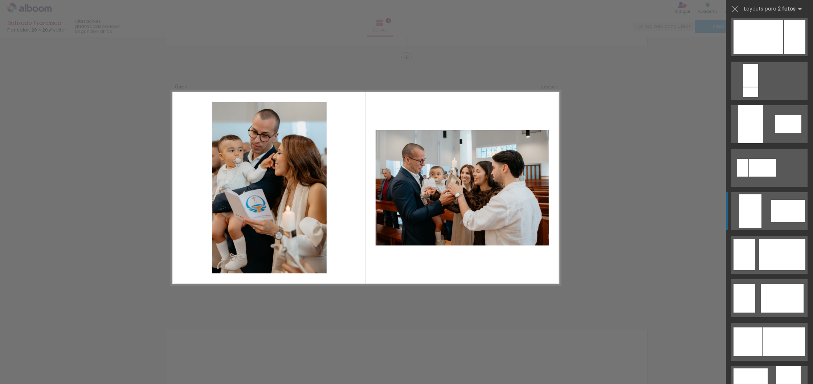
click at [783, 214] on div at bounding box center [788, 211] width 34 height 22
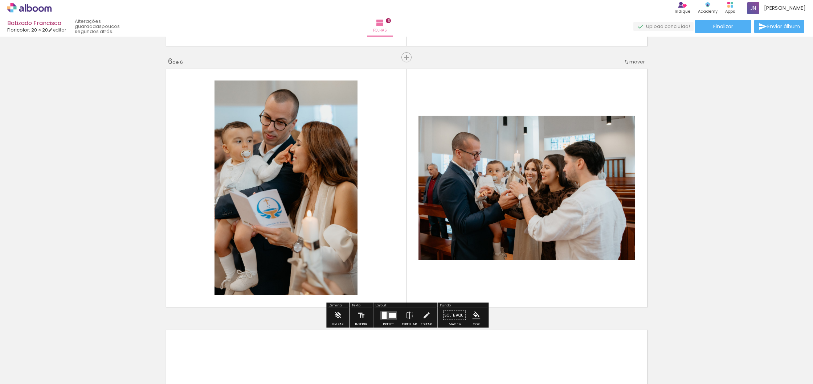
click at [330, 200] on quentale-photo at bounding box center [285, 188] width 143 height 214
click at [312, 196] on div at bounding box center [285, 188] width 143 height 214
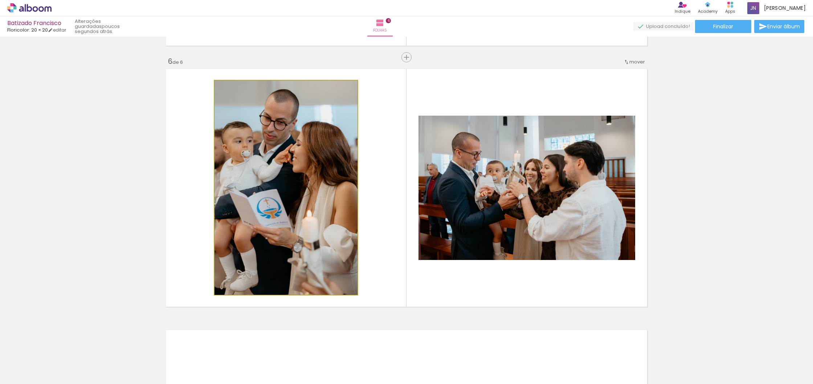
click at [312, 196] on quentale-photo at bounding box center [285, 188] width 143 height 214
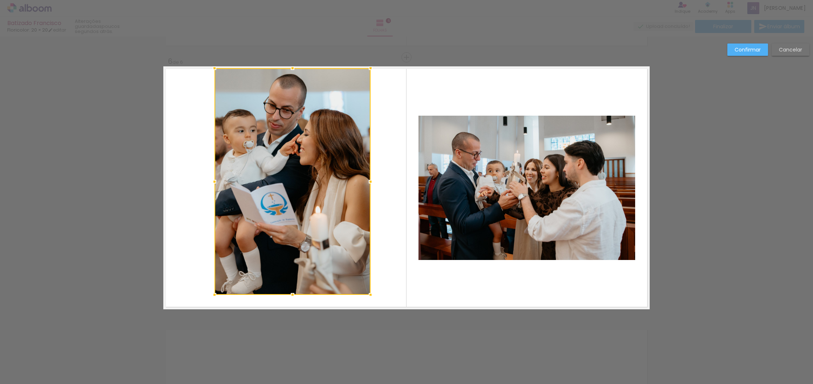
drag, startPoint x: 357, startPoint y: 79, endPoint x: 370, endPoint y: 69, distance: 16.5
click at [370, 69] on div at bounding box center [370, 68] width 15 height 15
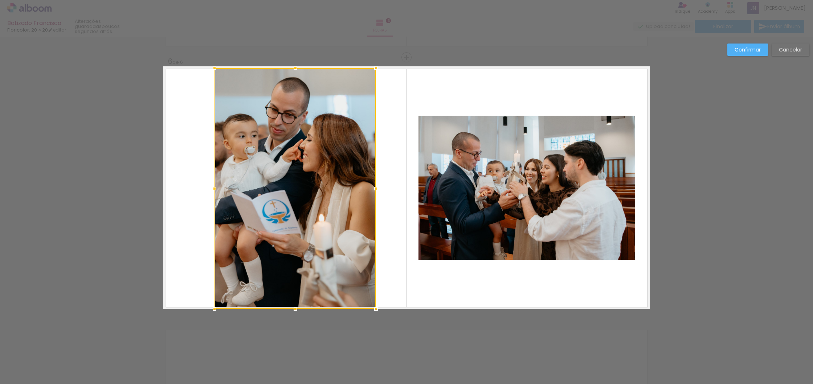
drag, startPoint x: 371, startPoint y: 296, endPoint x: 374, endPoint y: 306, distance: 10.8
click at [374, 306] on div at bounding box center [376, 309] width 15 height 15
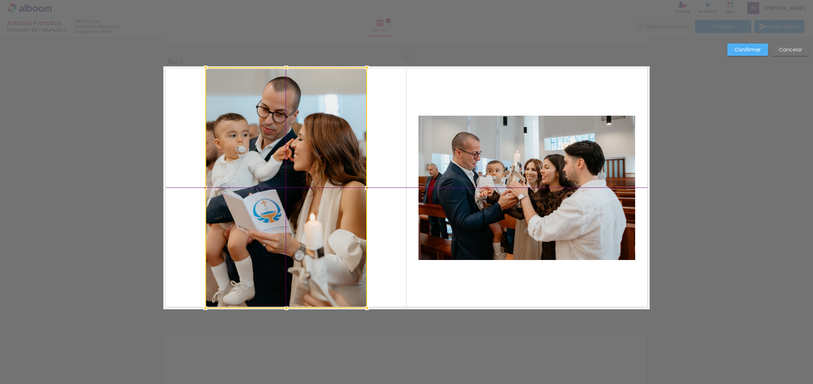
drag, startPoint x: 306, startPoint y: 197, endPoint x: 295, endPoint y: 196, distance: 10.2
click at [296, 196] on div at bounding box center [285, 187] width 161 height 241
click at [0, 0] on slot "Confirmar" at bounding box center [0, 0] width 0 height 0
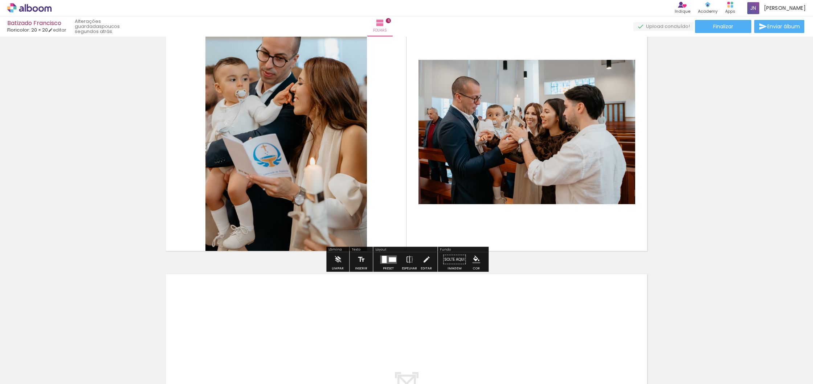
scroll to position [1356, 0]
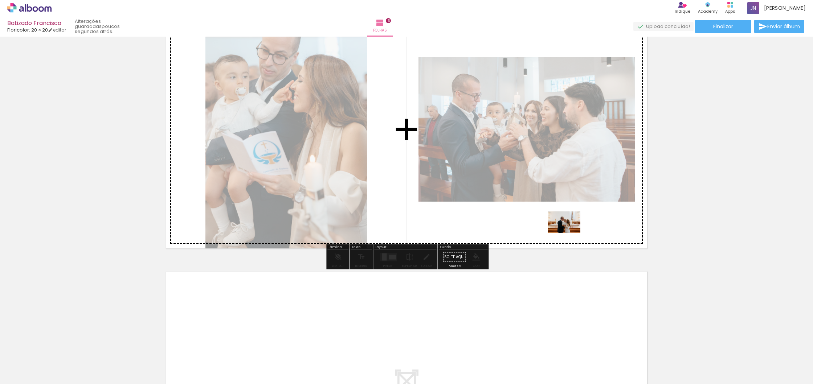
drag, startPoint x: 215, startPoint y: 368, endPoint x: 569, endPoint y: 233, distance: 379.1
click at [569, 233] on quentale-workspace at bounding box center [406, 192] width 813 height 384
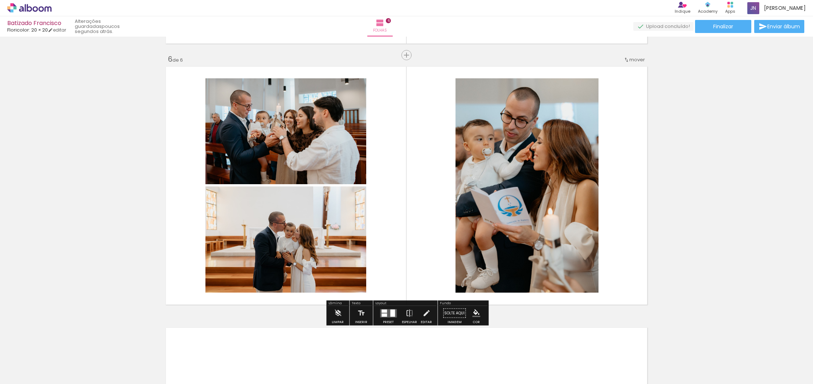
scroll to position [1299, 0]
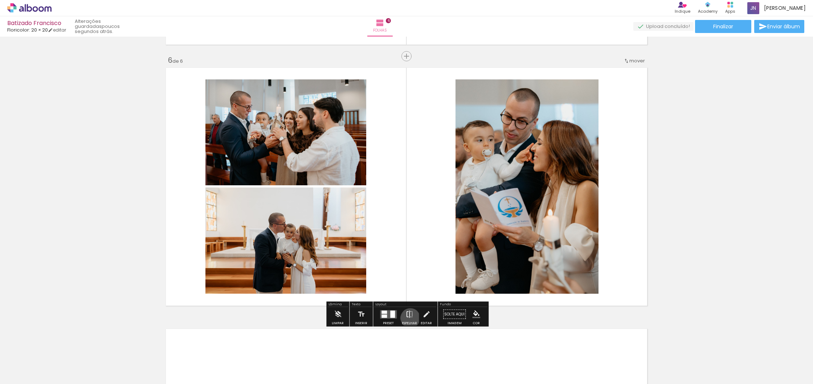
click at [409, 318] on iron-icon at bounding box center [409, 314] width 8 height 15
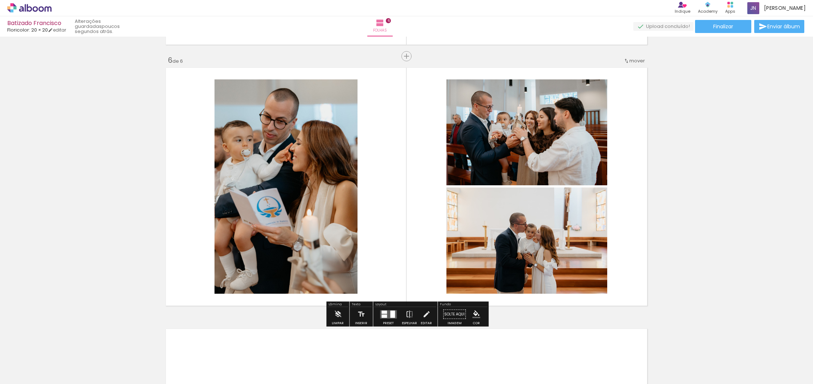
click at [307, 171] on quentale-photo at bounding box center [285, 186] width 143 height 214
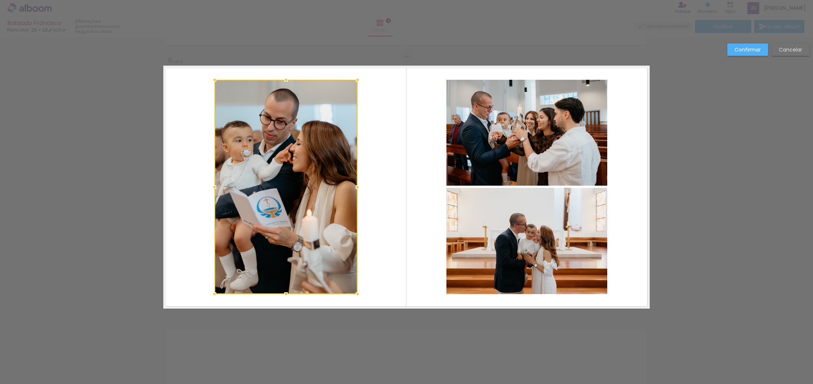
scroll to position [1298, 0]
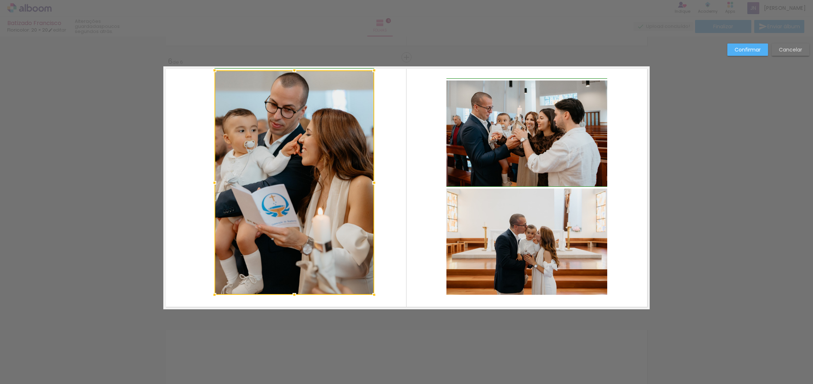
drag, startPoint x: 357, startPoint y: 81, endPoint x: 362, endPoint y: 157, distance: 76.3
click at [373, 71] on div at bounding box center [374, 70] width 15 height 15
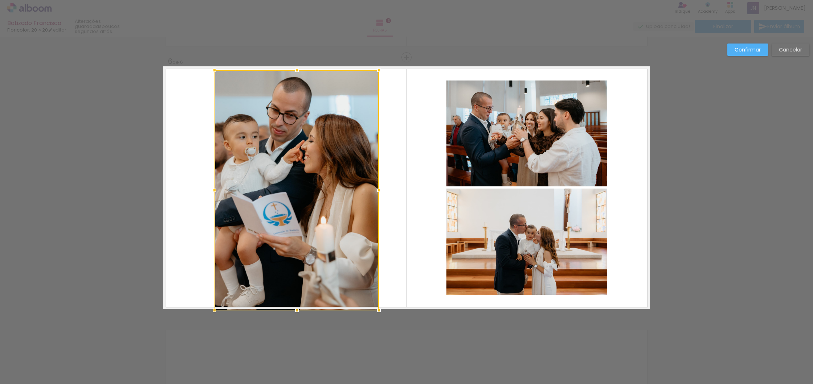
drag, startPoint x: 372, startPoint y: 295, endPoint x: 376, endPoint y: 303, distance: 8.9
click at [379, 308] on div at bounding box center [379, 310] width 15 height 15
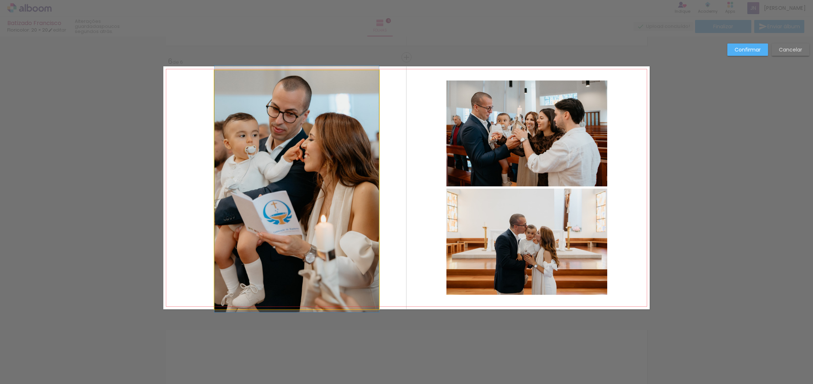
drag, startPoint x: 310, startPoint y: 215, endPoint x: 300, endPoint y: 214, distance: 10.2
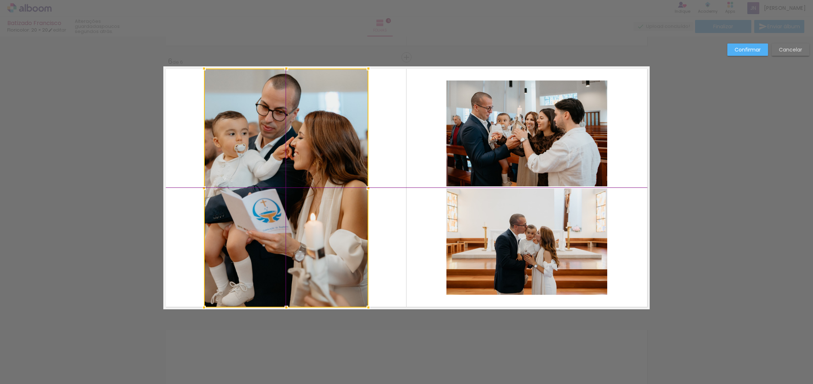
drag, startPoint x: 292, startPoint y: 179, endPoint x: 300, endPoint y: 185, distance: 9.9
click at [297, 185] on div at bounding box center [286, 188] width 164 height 239
drag, startPoint x: 284, startPoint y: 167, endPoint x: 294, endPoint y: 171, distance: 10.6
click at [294, 171] on div at bounding box center [286, 187] width 164 height 239
click at [0, 0] on slot "Confirmar" at bounding box center [0, 0] width 0 height 0
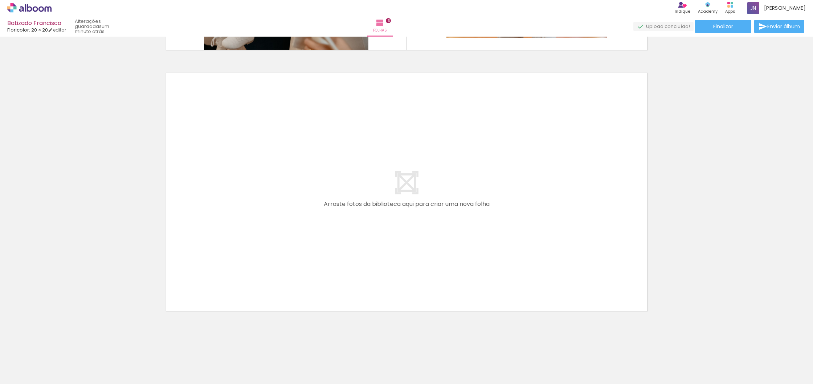
scroll to position [0, 807]
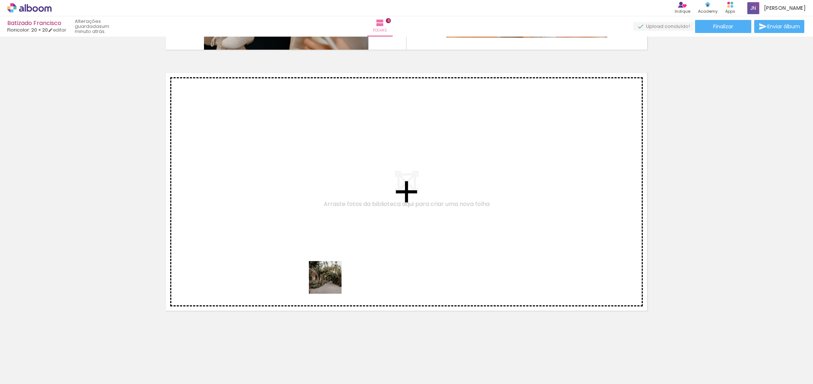
drag, startPoint x: 373, startPoint y: 361, endPoint x: 326, endPoint y: 273, distance: 100.3
click at [326, 273] on quentale-workspace at bounding box center [406, 192] width 813 height 384
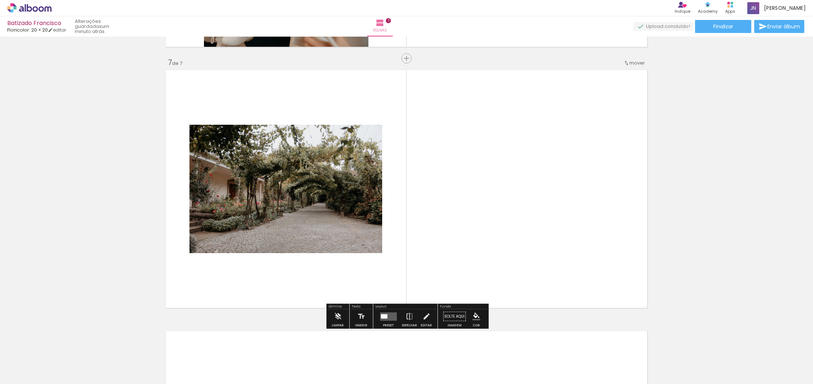
scroll to position [1559, 0]
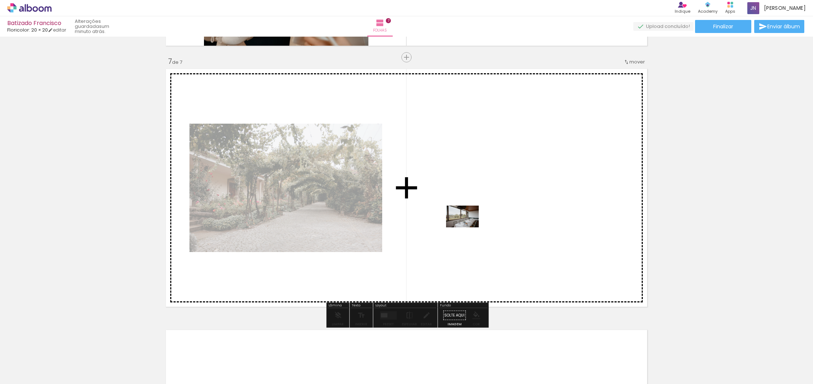
drag, startPoint x: 305, startPoint y: 355, endPoint x: 468, endPoint y: 227, distance: 207.1
click at [468, 227] on quentale-workspace at bounding box center [406, 192] width 813 height 384
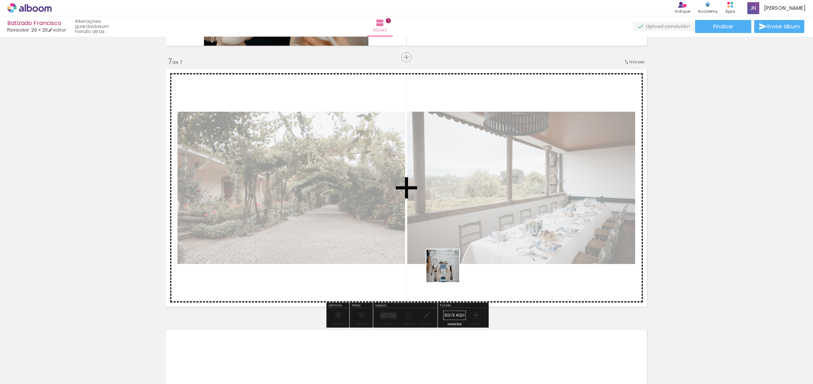
drag, startPoint x: 333, startPoint y: 367, endPoint x: 480, endPoint y: 248, distance: 188.9
click at [480, 248] on quentale-workspace at bounding box center [406, 192] width 813 height 384
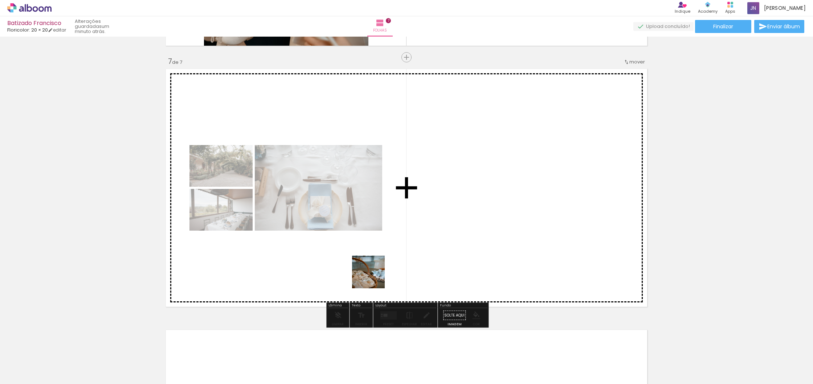
drag, startPoint x: 394, startPoint y: 323, endPoint x: 374, endPoint y: 277, distance: 50.6
click at [374, 277] on quentale-workspace at bounding box center [406, 192] width 813 height 384
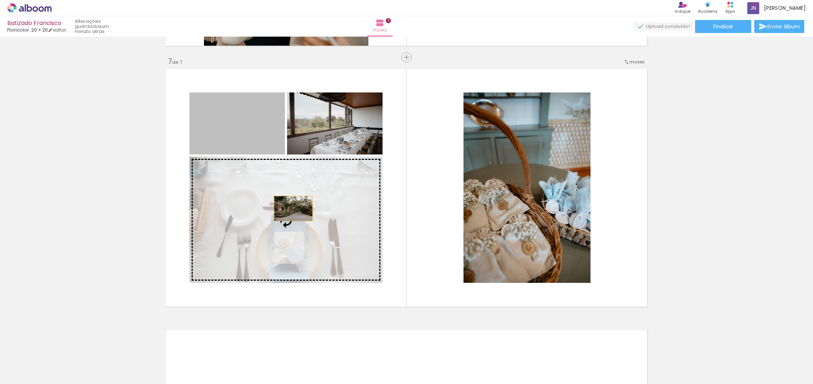
drag, startPoint x: 251, startPoint y: 132, endPoint x: 293, endPoint y: 209, distance: 87.4
click at [0, 0] on slot at bounding box center [0, 0] width 0 height 0
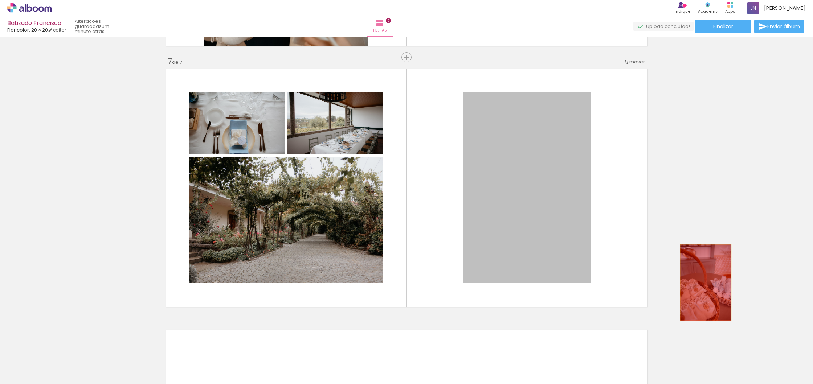
drag, startPoint x: 529, startPoint y: 212, endPoint x: 706, endPoint y: 283, distance: 190.2
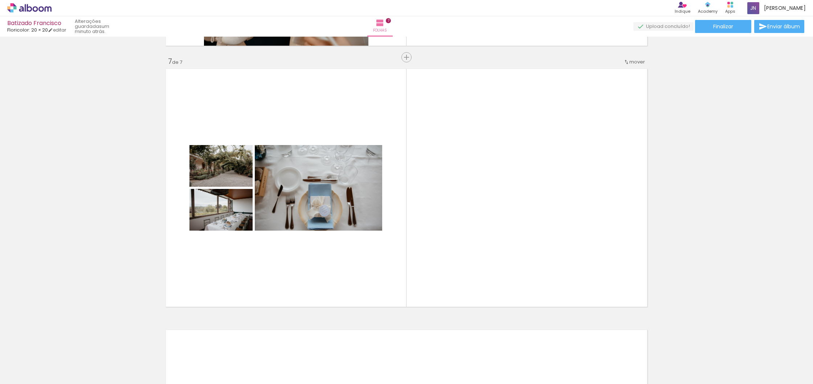
scroll to position [0, 908]
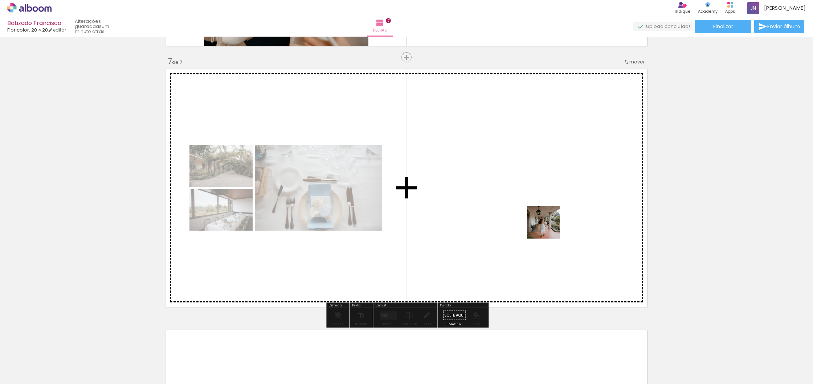
click at [549, 228] on quentale-workspace at bounding box center [406, 192] width 813 height 384
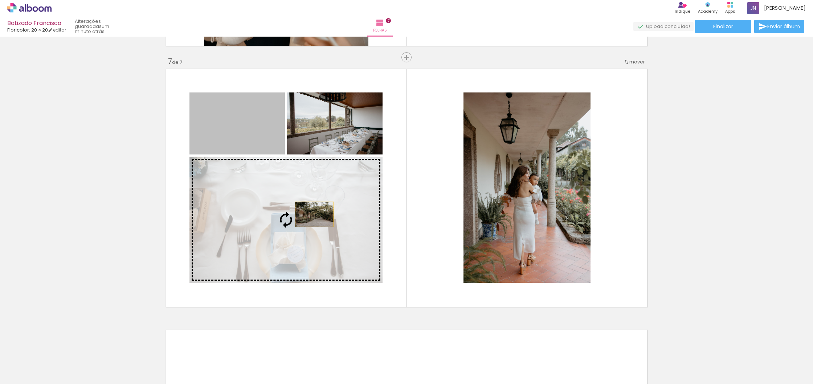
drag, startPoint x: 265, startPoint y: 142, endPoint x: 314, endPoint y: 214, distance: 88.3
click at [0, 0] on slot at bounding box center [0, 0] width 0 height 0
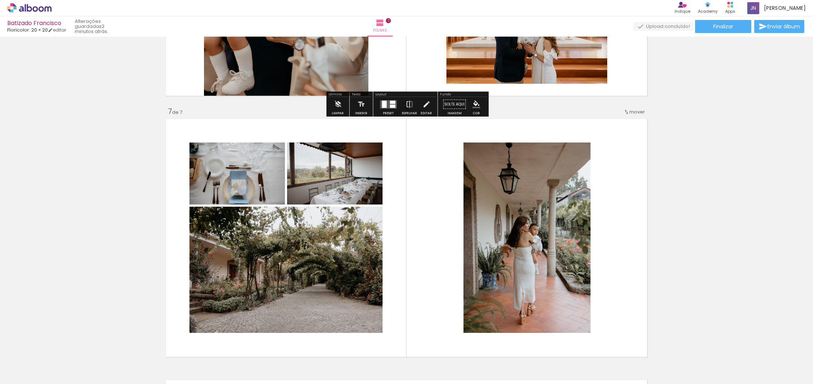
scroll to position [1523, 0]
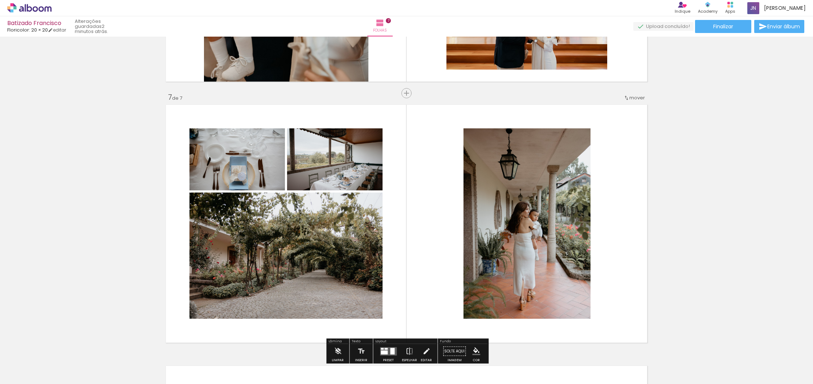
click at [516, 229] on quentale-photo at bounding box center [526, 223] width 127 height 190
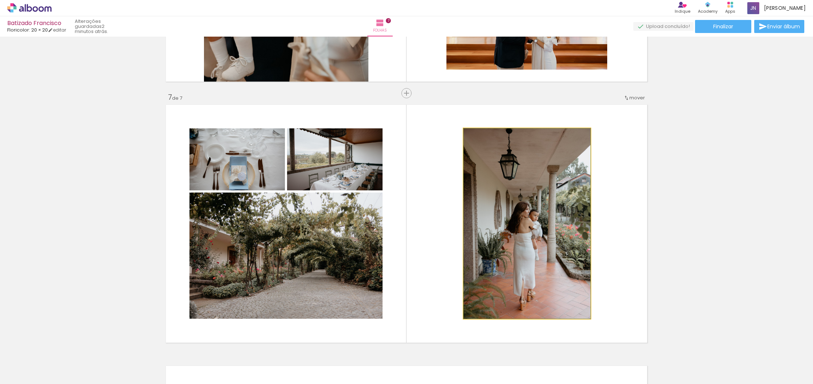
click at [516, 229] on quentale-photo at bounding box center [526, 223] width 127 height 190
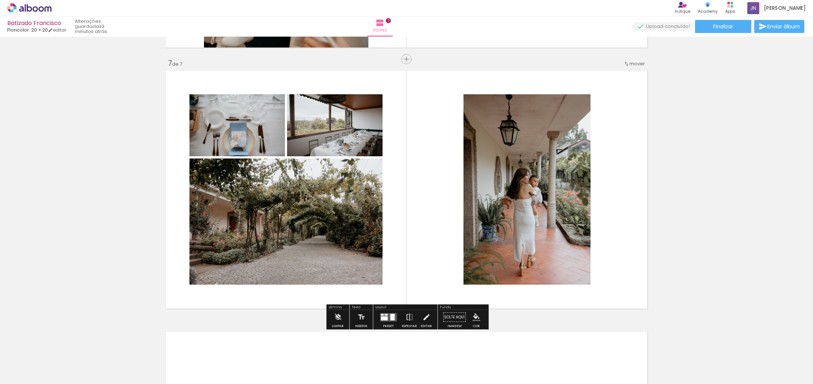
click at [527, 201] on quentale-photo at bounding box center [526, 189] width 127 height 190
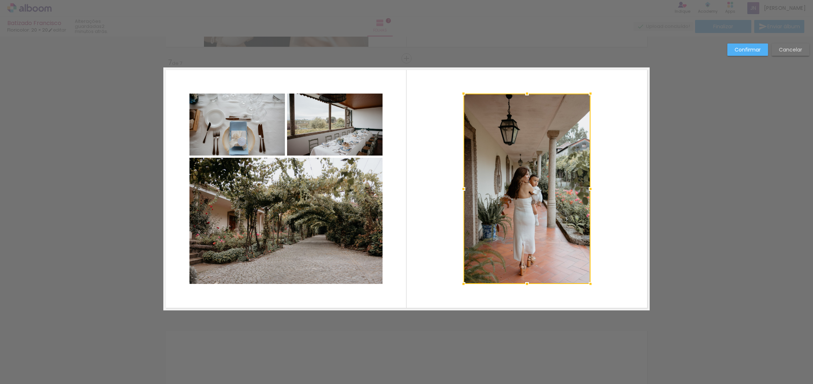
scroll to position [1559, 0]
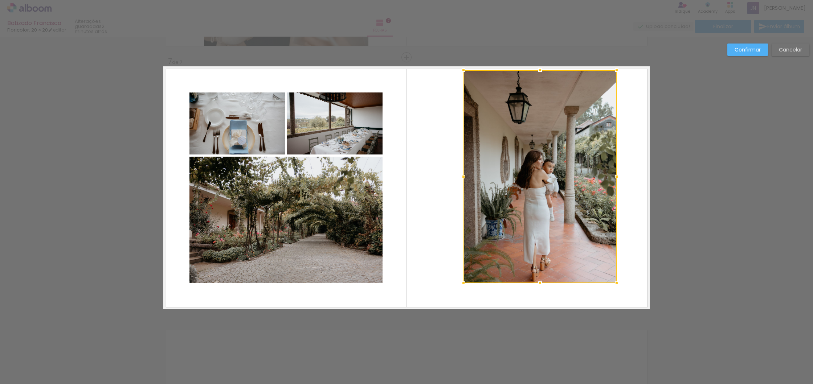
drag, startPoint x: 589, startPoint y: 93, endPoint x: 605, endPoint y: 63, distance: 33.8
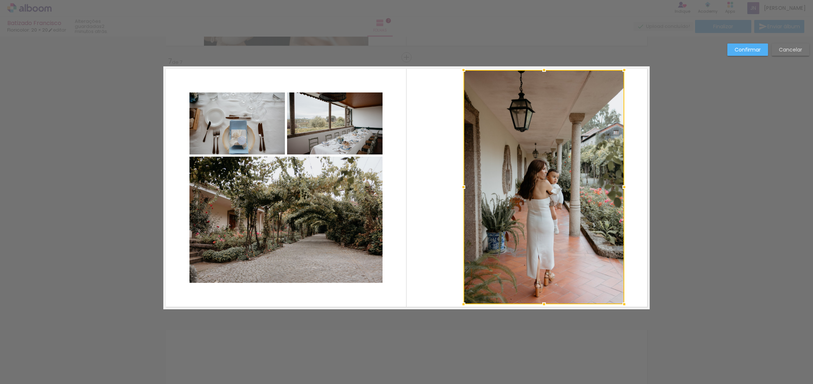
drag, startPoint x: 615, startPoint y: 283, endPoint x: 623, endPoint y: 313, distance: 30.7
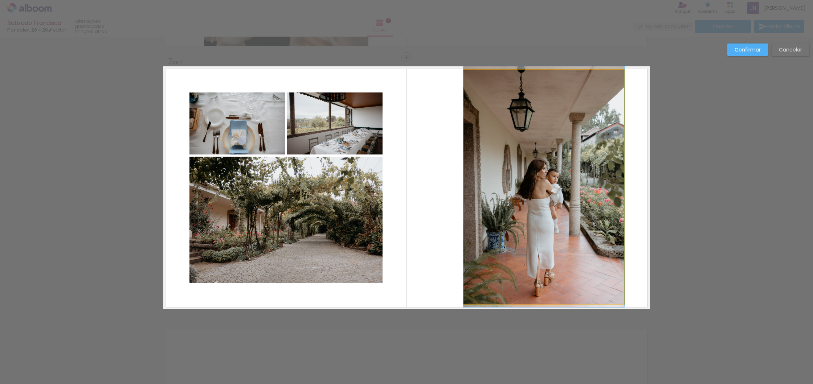
drag, startPoint x: 545, startPoint y: 206, endPoint x: 536, endPoint y: 206, distance: 9.4
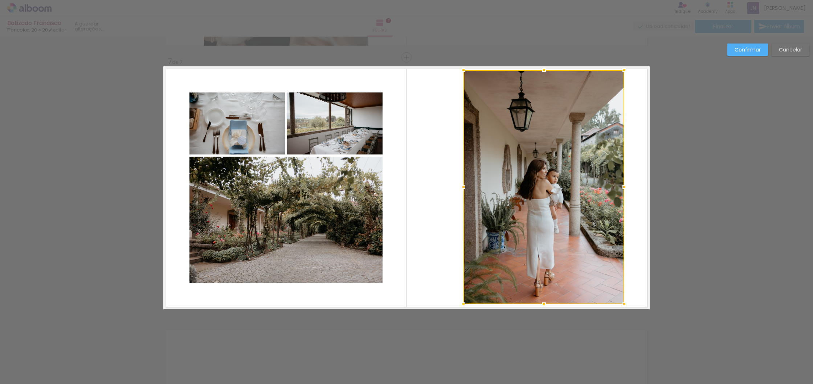
click at [553, 203] on div at bounding box center [543, 187] width 161 height 234
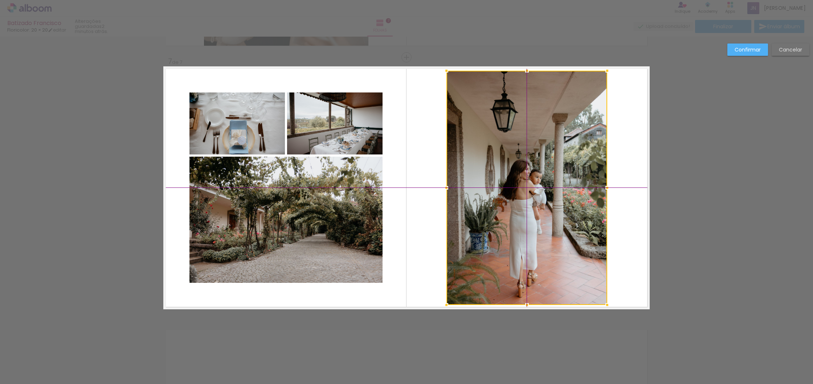
drag, startPoint x: 547, startPoint y: 202, endPoint x: 533, endPoint y: 202, distance: 13.8
click at [533, 202] on div at bounding box center [526, 188] width 161 height 234
click at [0, 0] on slot "Confirmar" at bounding box center [0, 0] width 0 height 0
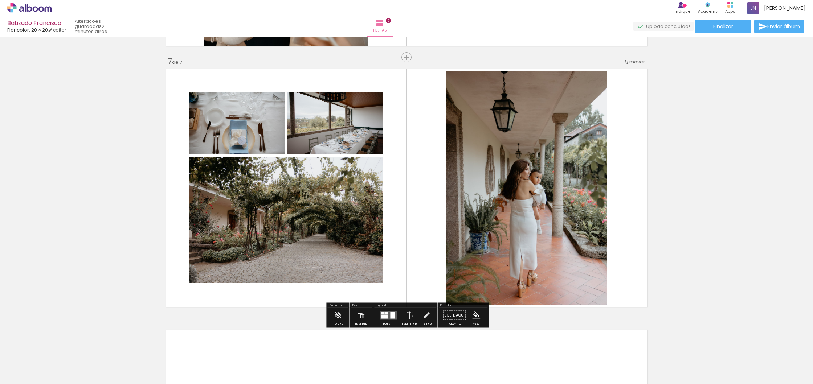
scroll to position [1591, 0]
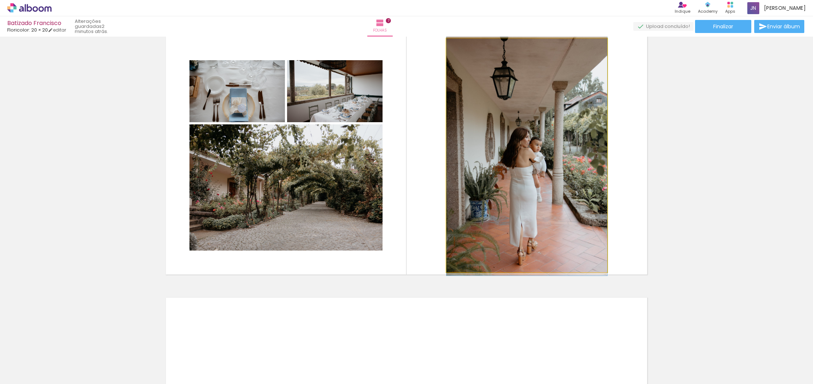
click at [546, 135] on quentale-photo at bounding box center [526, 155] width 161 height 234
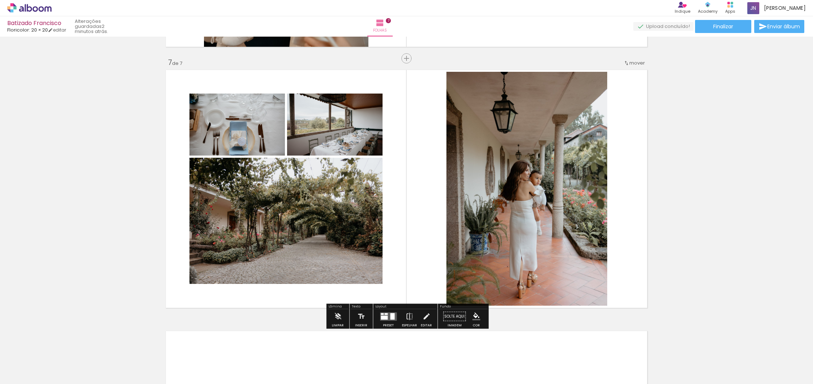
scroll to position [1558, 0]
click at [546, 167] on quentale-photo at bounding box center [526, 188] width 161 height 234
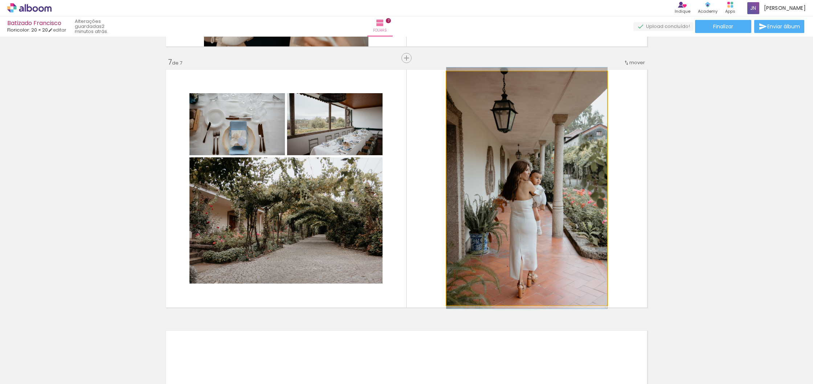
click at [546, 167] on quentale-photo at bounding box center [526, 188] width 161 height 234
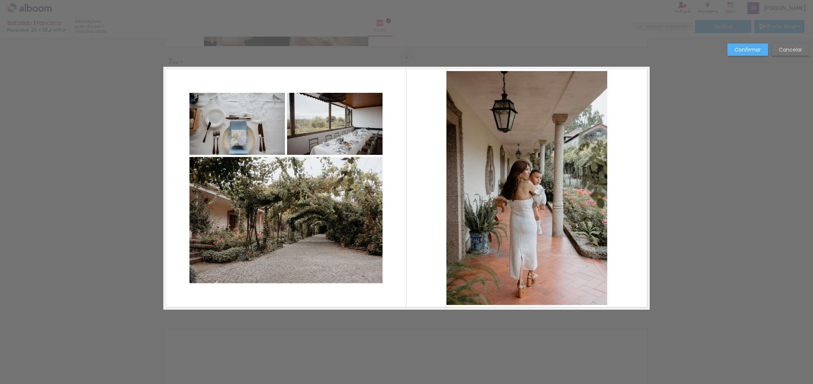
scroll to position [1559, 0]
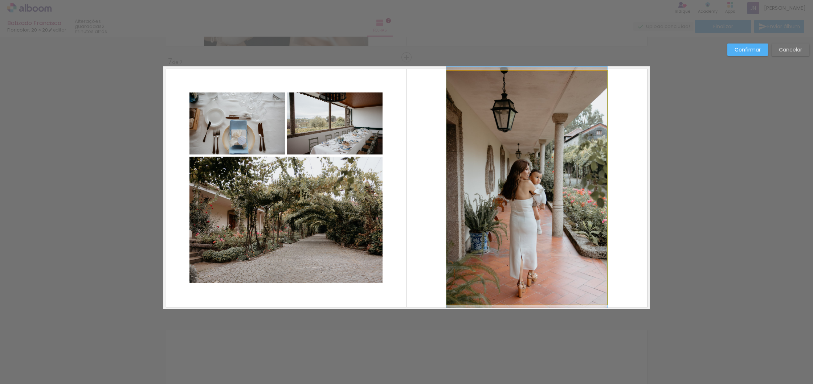
click at [605, 71] on album-spread "7 de 7" at bounding box center [406, 187] width 486 height 243
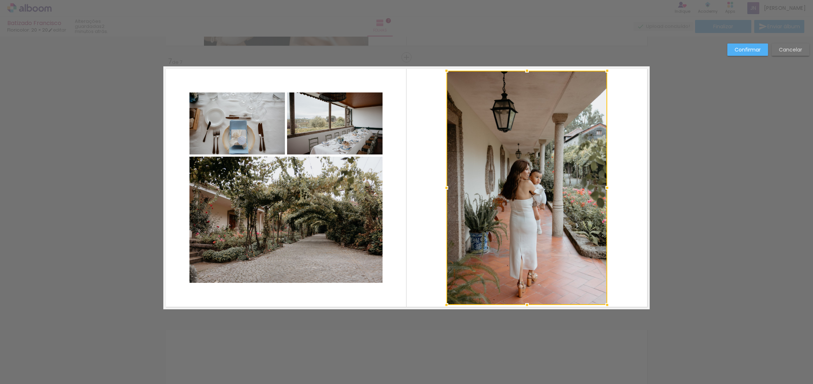
click at [502, 147] on div at bounding box center [526, 188] width 161 height 234
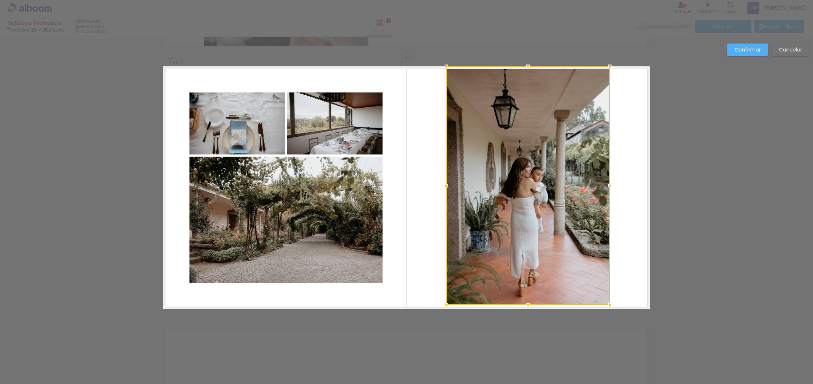
drag, startPoint x: 607, startPoint y: 68, endPoint x: 606, endPoint y: 63, distance: 4.8
click at [606, 63] on div at bounding box center [609, 66] width 15 height 15
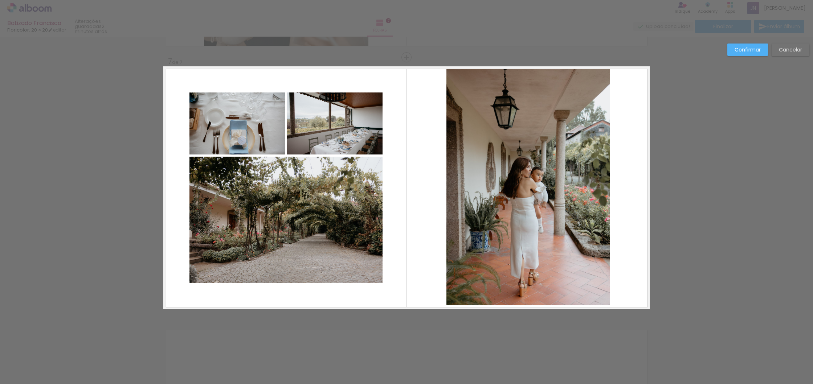
click at [604, 295] on album-spread "7 de 7" at bounding box center [406, 187] width 486 height 243
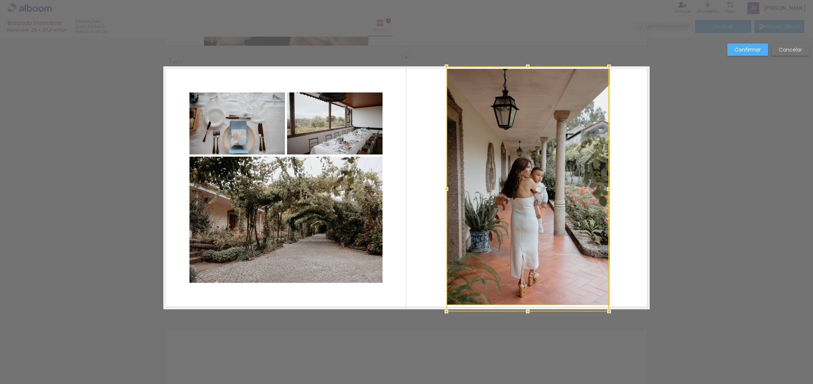
drag, startPoint x: 607, startPoint y: 306, endPoint x: 603, endPoint y: 307, distance: 4.7
click at [603, 307] on div at bounding box center [609, 311] width 15 height 15
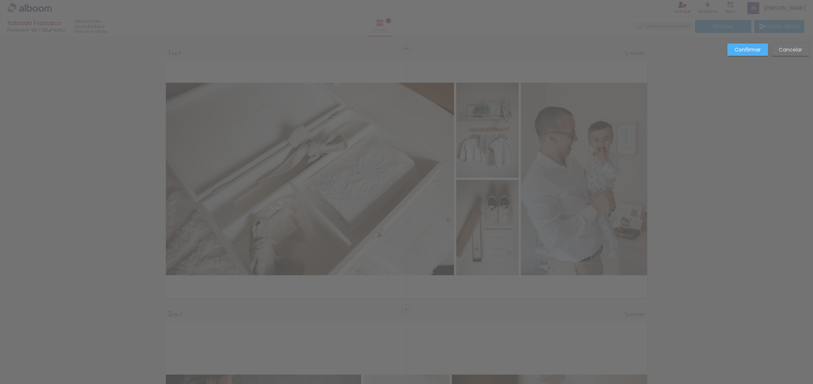
scroll to position [0, 908]
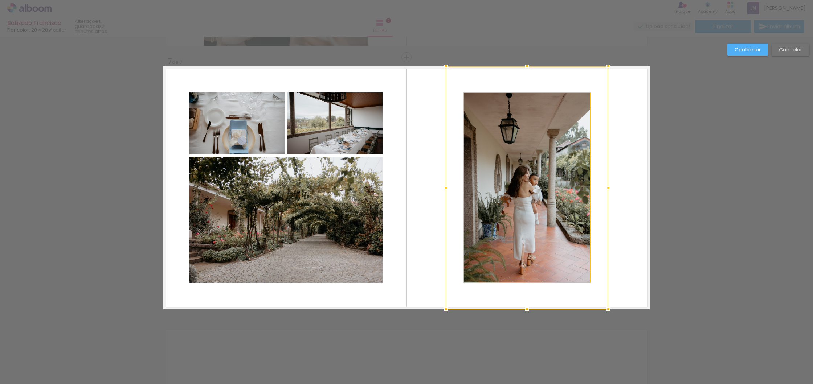
click at [752, 44] on paper-button "Confirmar" at bounding box center [747, 50] width 41 height 12
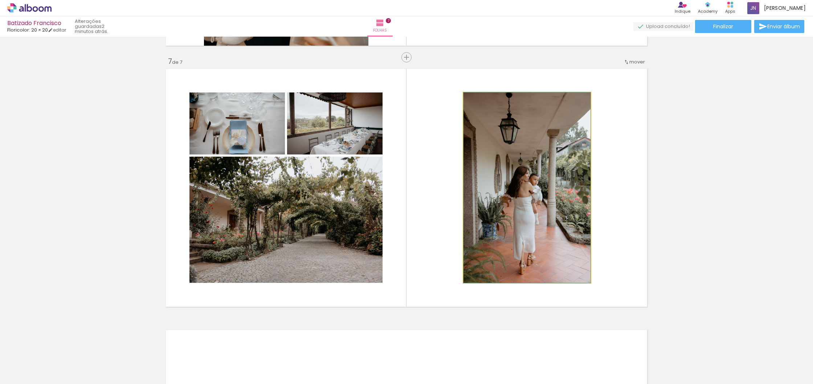
click at [548, 210] on quentale-photo at bounding box center [526, 188] width 127 height 190
click at [532, 195] on div at bounding box center [526, 188] width 127 height 190
click at [532, 195] on quentale-photo at bounding box center [526, 188] width 127 height 190
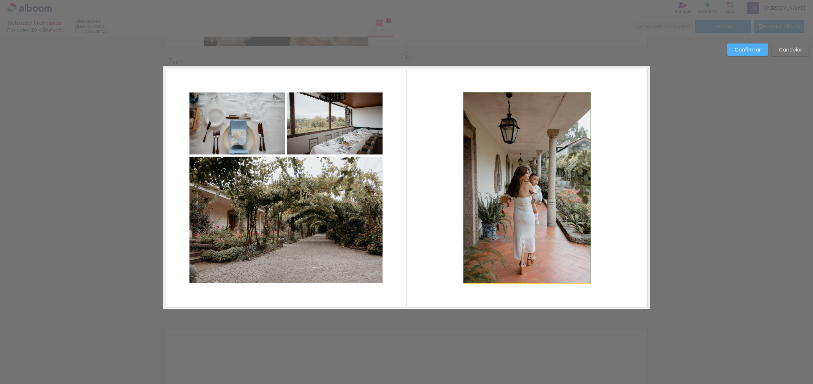
click at [530, 132] on quentale-photo at bounding box center [526, 188] width 127 height 190
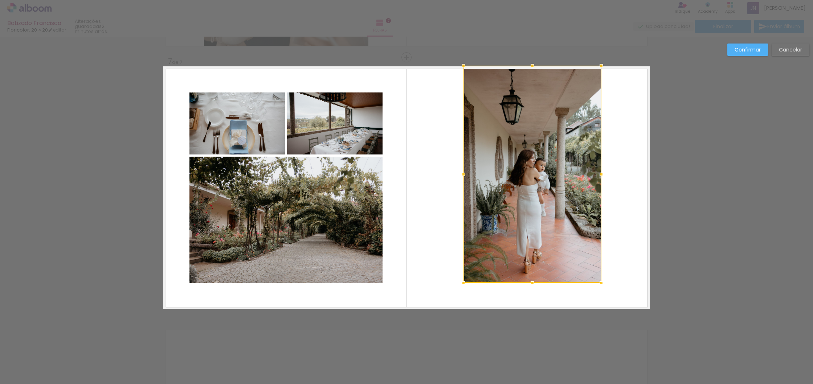
drag, startPoint x: 588, startPoint y: 93, endPoint x: 597, endPoint y: 69, distance: 25.5
click at [597, 69] on div at bounding box center [601, 65] width 15 height 15
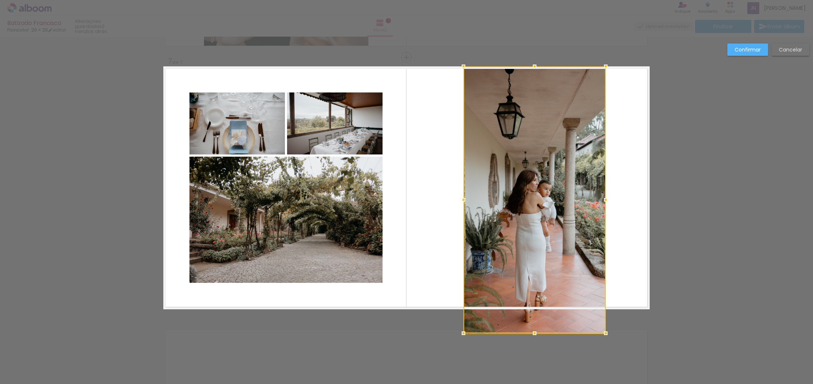
drag, startPoint x: 602, startPoint y: 284, endPoint x: 607, endPoint y: 293, distance: 10.2
click at [607, 289] on album-spread "7 de 7" at bounding box center [406, 187] width 486 height 243
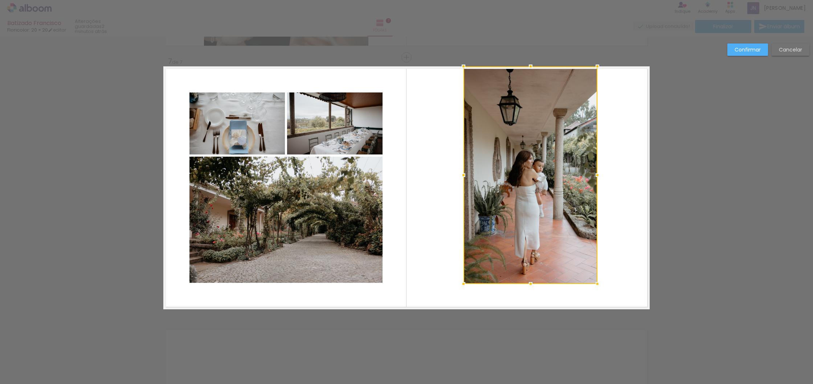
drag, startPoint x: 608, startPoint y: 332, endPoint x: 598, endPoint y: 331, distance: 9.5
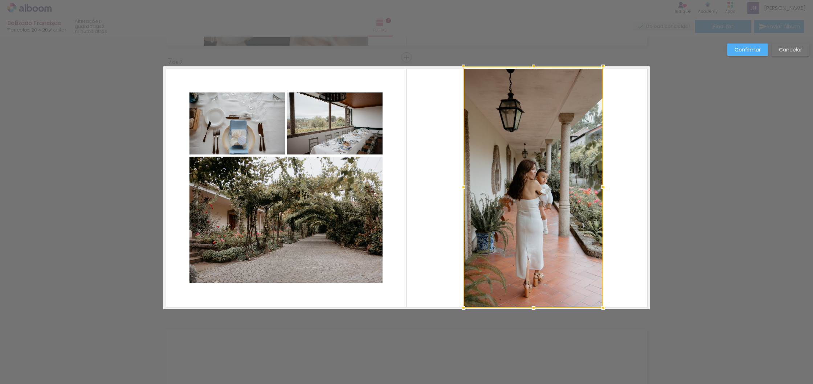
drag, startPoint x: 596, startPoint y: 286, endPoint x: 604, endPoint y: 278, distance: 11.5
click at [604, 278] on album-spread "7 de 7" at bounding box center [406, 187] width 486 height 243
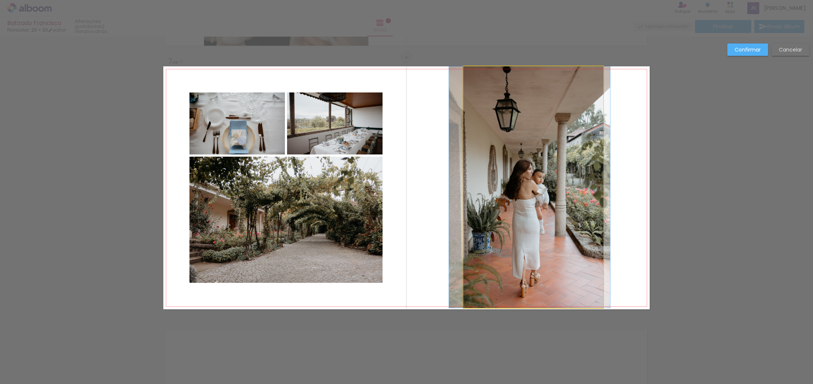
drag, startPoint x: 555, startPoint y: 213, endPoint x: 549, endPoint y: 212, distance: 6.6
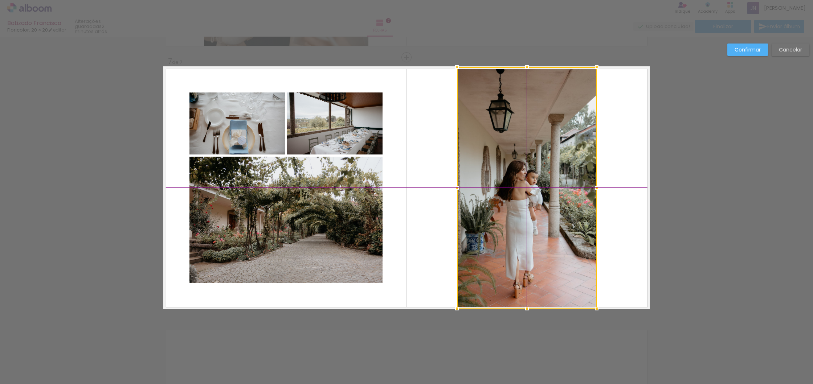
click at [527, 194] on div at bounding box center [527, 188] width 140 height 242
click at [0, 0] on slot "Confirmar" at bounding box center [0, 0] width 0 height 0
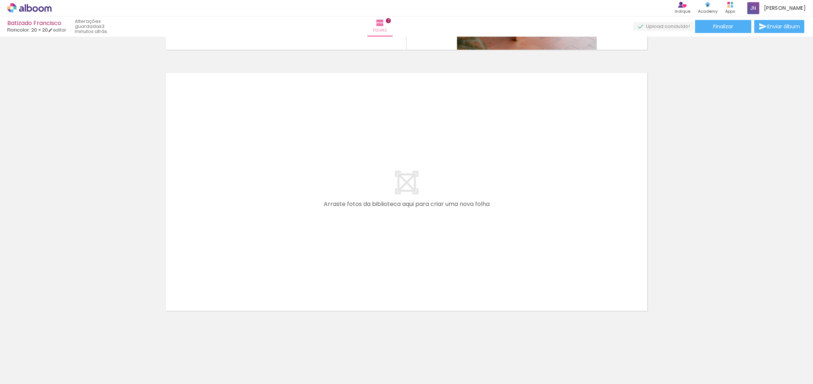
scroll to position [0, 0]
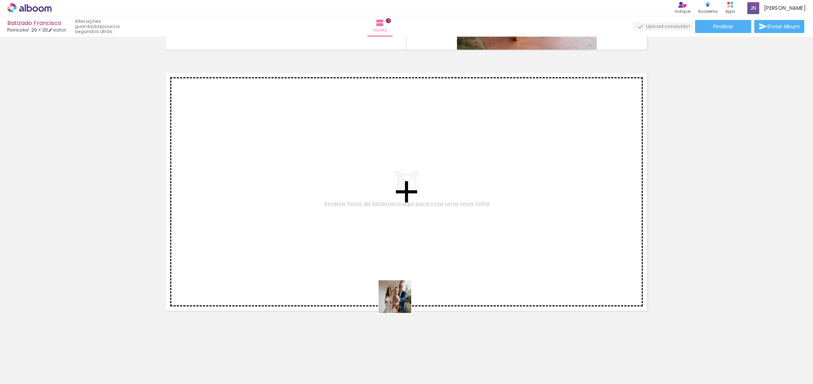
drag, startPoint x: 429, startPoint y: 367, endPoint x: 378, endPoint y: 265, distance: 113.6
click at [378, 265] on quentale-workspace at bounding box center [406, 192] width 813 height 384
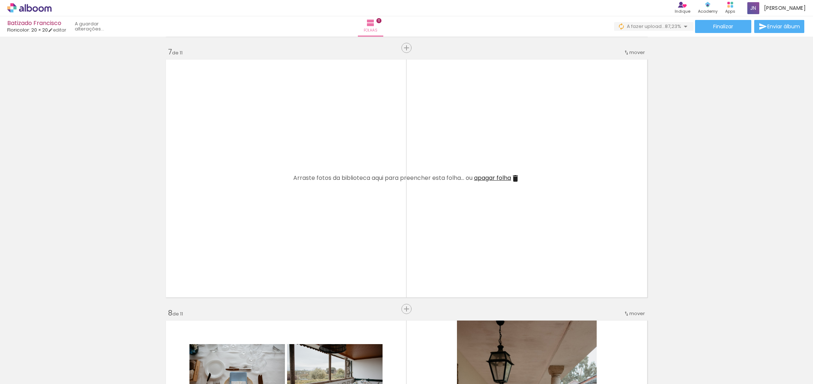
scroll to position [0, 480]
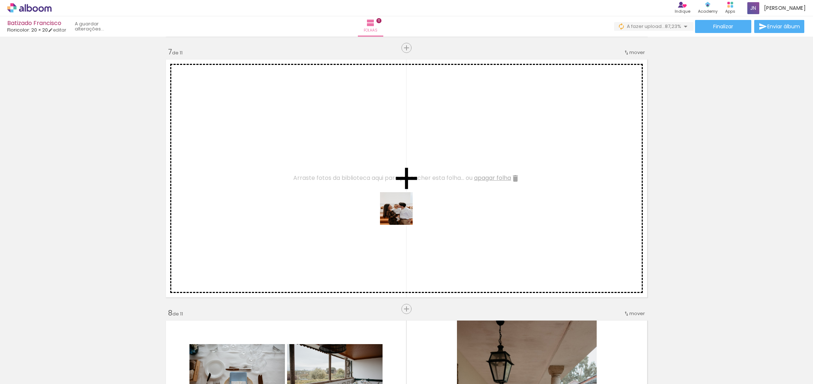
drag, startPoint x: 492, startPoint y: 366, endPoint x: 402, endPoint y: 214, distance: 176.4
click at [402, 214] on quentale-workspace at bounding box center [406, 192] width 813 height 384
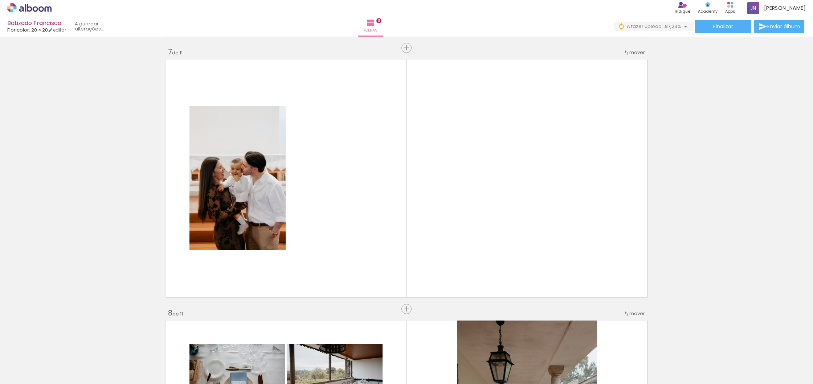
scroll to position [0, 1152]
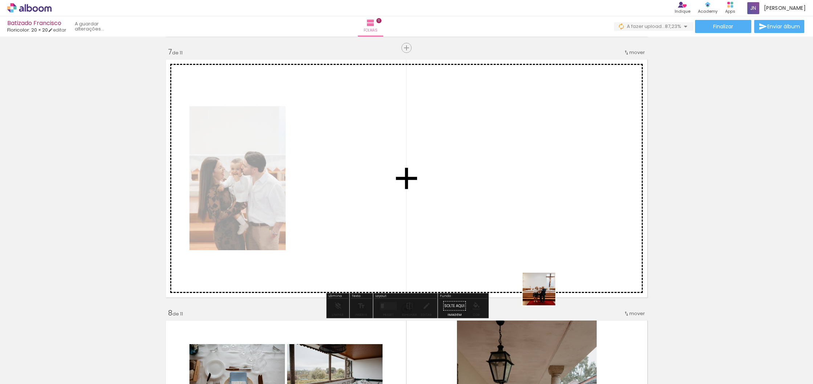
drag, startPoint x: 596, startPoint y: 370, endPoint x: 463, endPoint y: 211, distance: 207.3
click at [463, 211] on quentale-workspace at bounding box center [406, 192] width 813 height 384
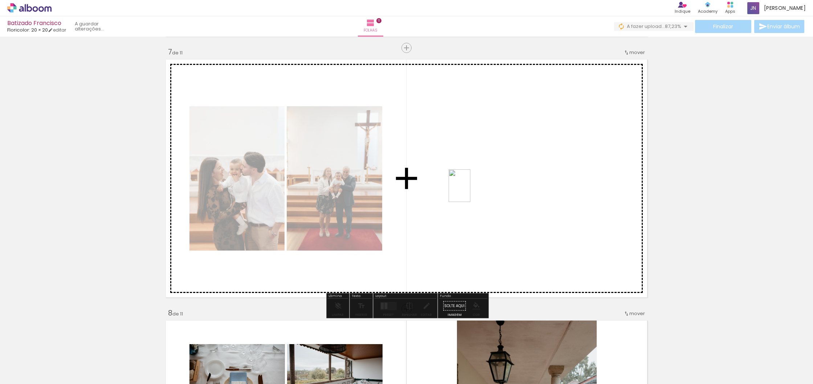
drag, startPoint x: 671, startPoint y: 371, endPoint x: 470, endPoint y: 191, distance: 269.3
click at [470, 191] on quentale-workspace at bounding box center [406, 192] width 813 height 384
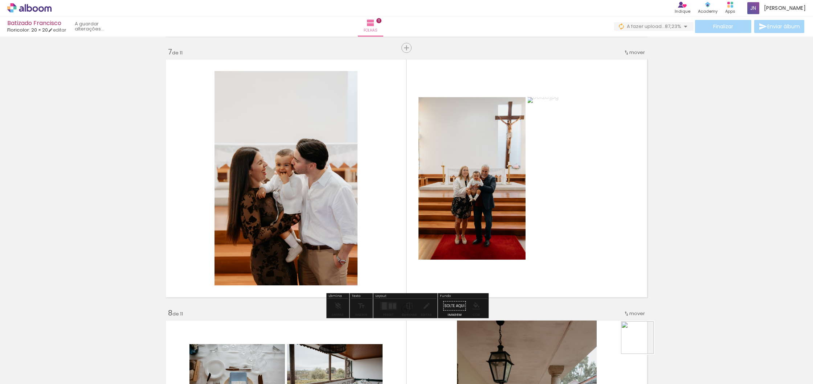
drag, startPoint x: 712, startPoint y: 364, endPoint x: 448, endPoint y: 241, distance: 290.4
click at [448, 241] on quentale-workspace at bounding box center [406, 192] width 813 height 384
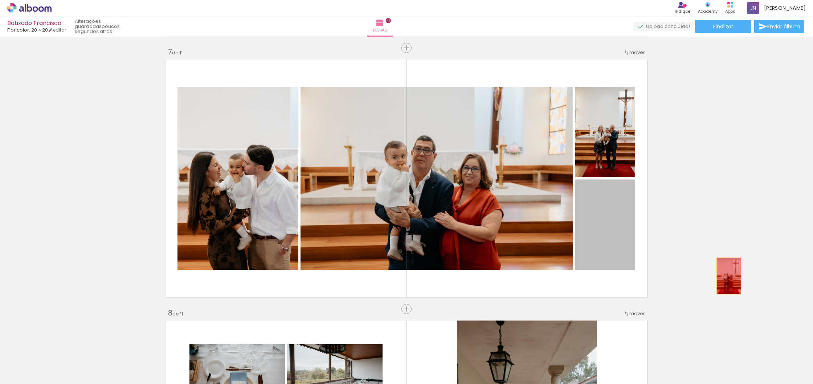
drag, startPoint x: 685, startPoint y: 264, endPoint x: 738, endPoint y: 278, distance: 54.5
click at [738, 278] on div "Inserir folha 1 de 11 Inserir folha 2 de 11 Inserir folha 3 de 11 Inserir folha…" at bounding box center [406, 38] width 813 height 3135
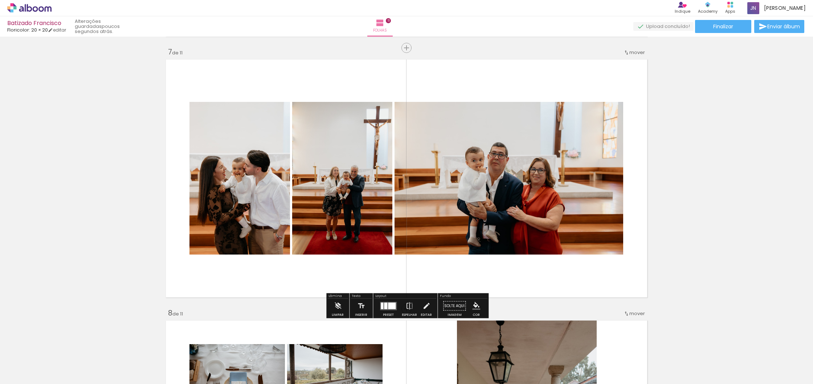
scroll to position [0, 0]
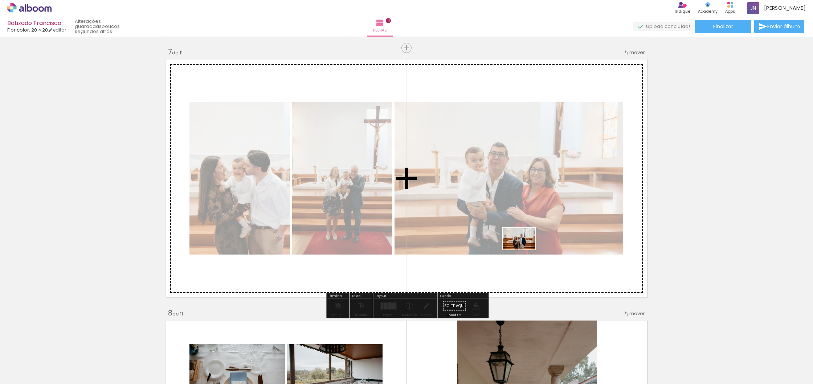
drag, startPoint x: 792, startPoint y: 369, endPoint x: 524, endPoint y: 250, distance: 292.7
click at [524, 250] on quentale-workspace at bounding box center [406, 192] width 813 height 384
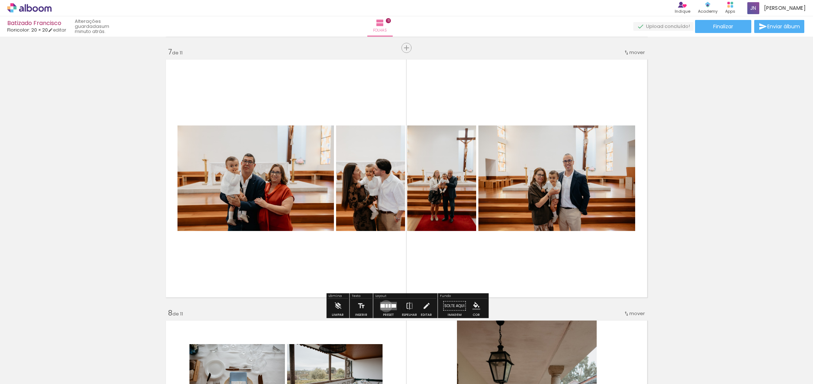
click at [385, 306] on div at bounding box center [386, 306] width 2 height 4
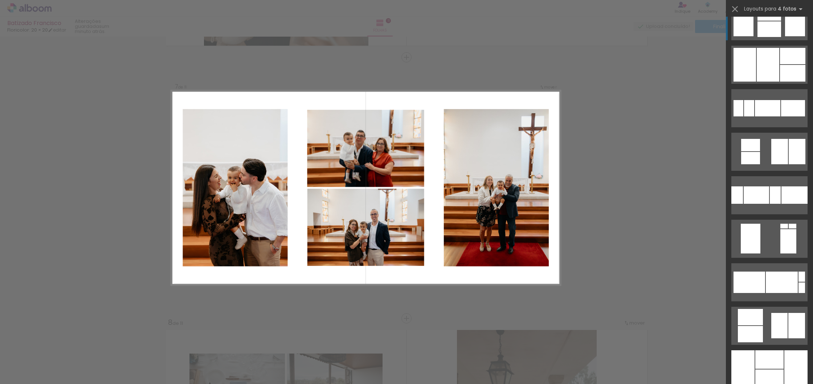
scroll to position [893, 0]
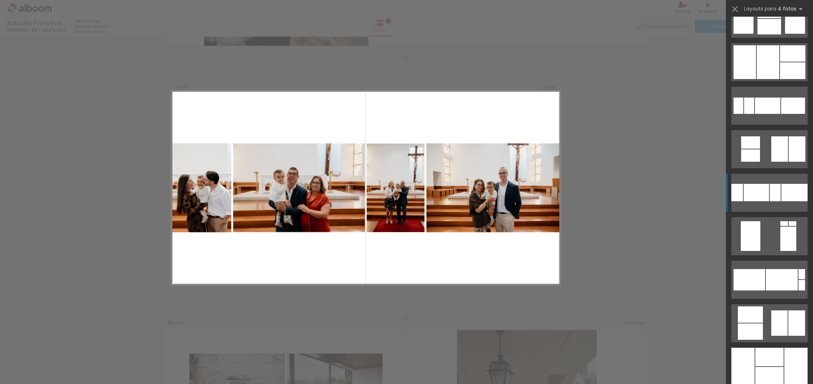
click at [775, 203] on quentale-layouter at bounding box center [769, 193] width 76 height 38
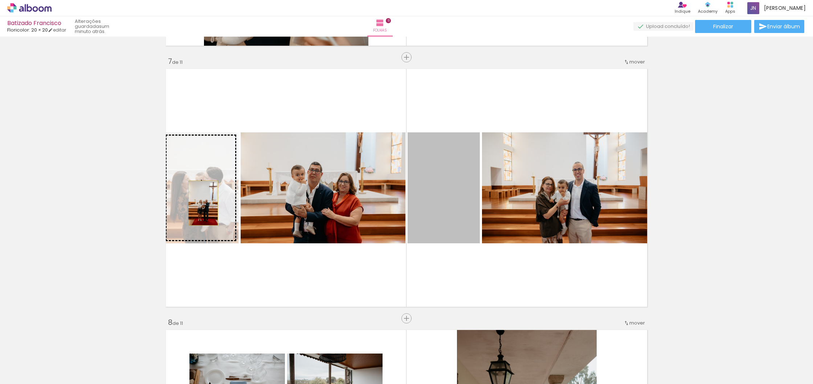
drag, startPoint x: 443, startPoint y: 212, endPoint x: 205, endPoint y: 204, distance: 237.8
click at [0, 0] on slot at bounding box center [0, 0] width 0 height 0
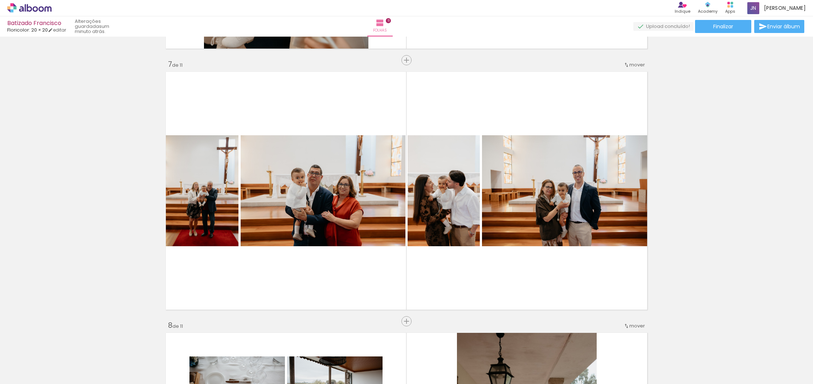
scroll to position [1554, 0]
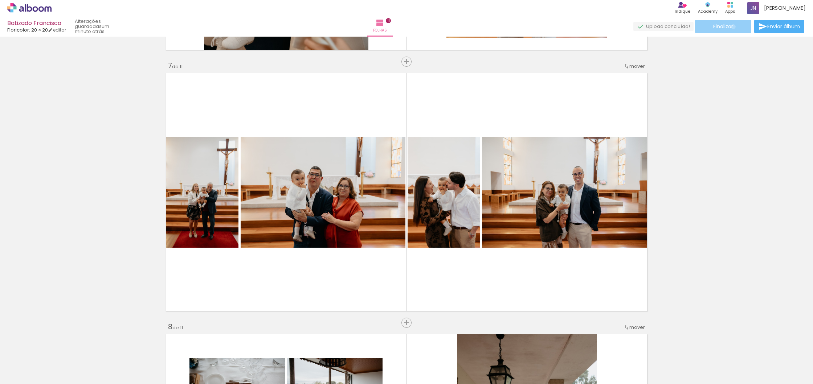
click at [730, 27] on span "Finalizar" at bounding box center [723, 26] width 20 height 5
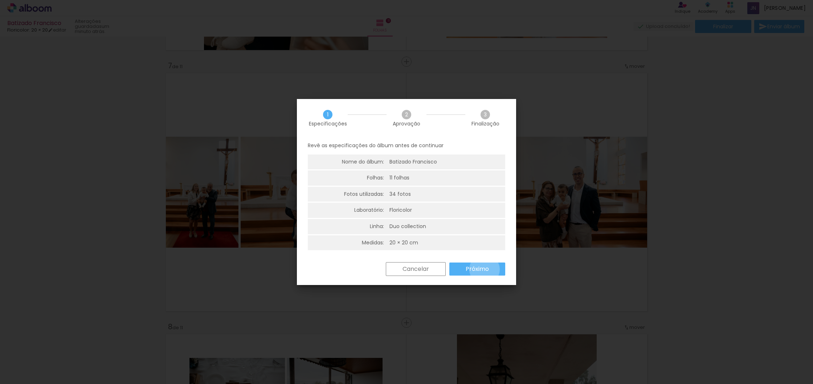
click at [0, 0] on slot "Próximo" at bounding box center [0, 0] width 0 height 0
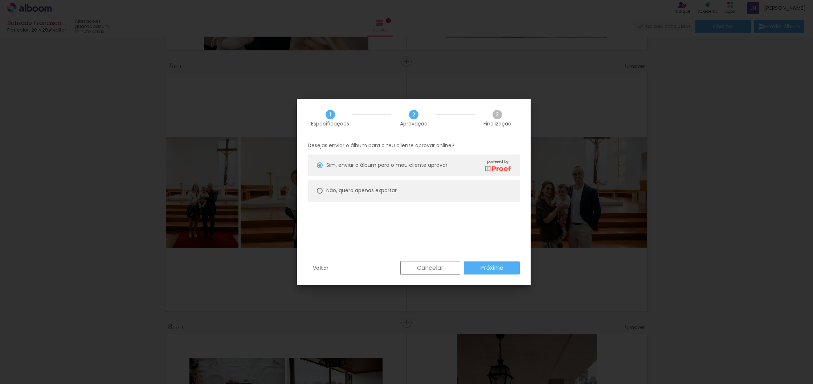
click at [425, 196] on paper-radio-button "Não, quero apenas exportar" at bounding box center [414, 191] width 212 height 22
type paper-radio-button "on"
click at [0, 0] on slot "Próximo" at bounding box center [0, 0] width 0 height 0
type input "Alta, 300 DPI"
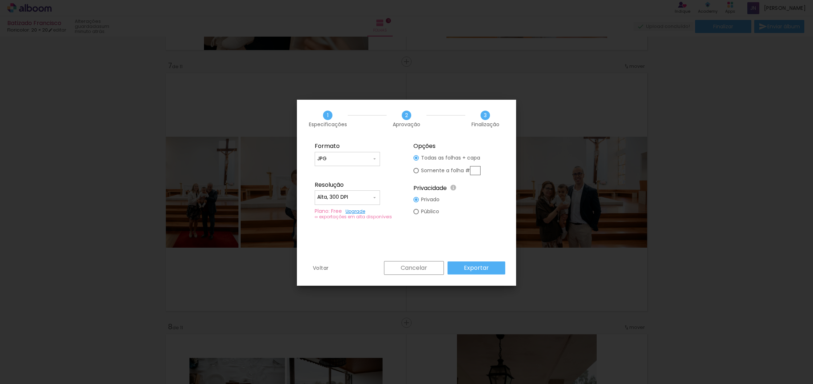
click at [497, 269] on paper-button "Exportar" at bounding box center [476, 268] width 58 height 13
